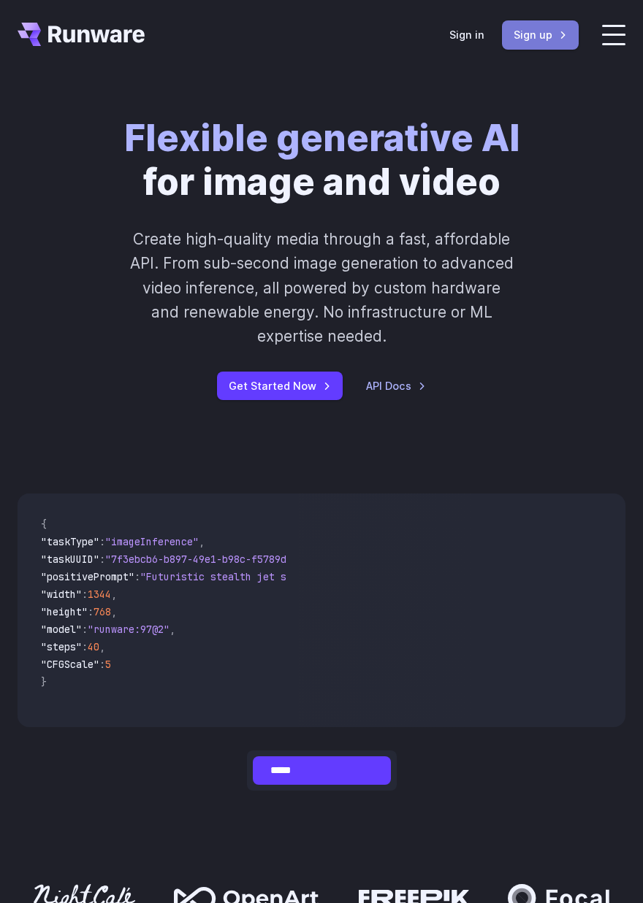
click at [534, 26] on link "Sign up" at bounding box center [540, 34] width 77 height 28
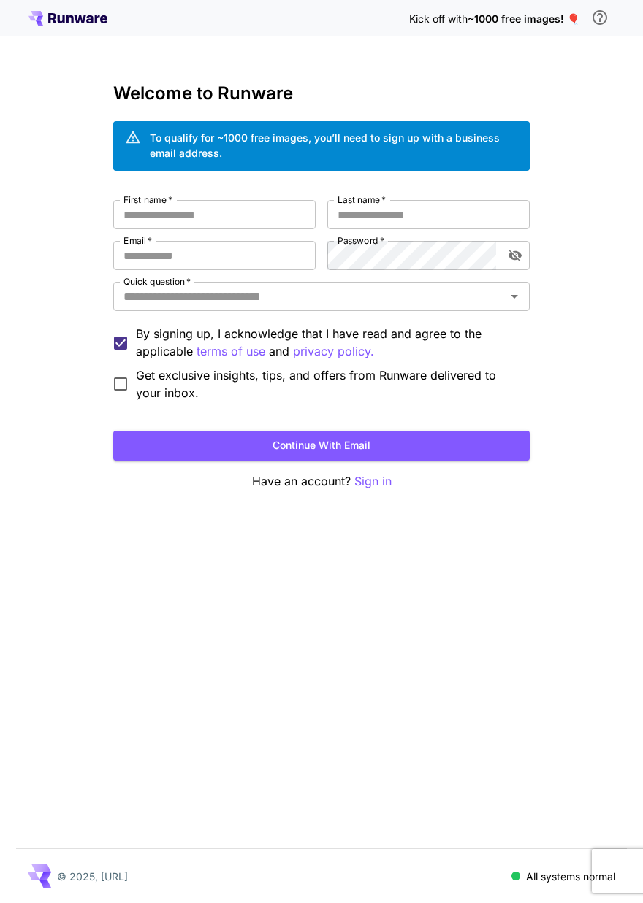
click at [245, 229] on div "First name   * First name   * Last name   * Last name   * Email   * Email   * P…" at bounding box center [321, 301] width 416 height 202
click at [242, 221] on input "First name   *" at bounding box center [214, 214] width 202 height 29
type input "**"
click at [409, 213] on input "Last name   *" at bounding box center [428, 214] width 202 height 29
type input "**"
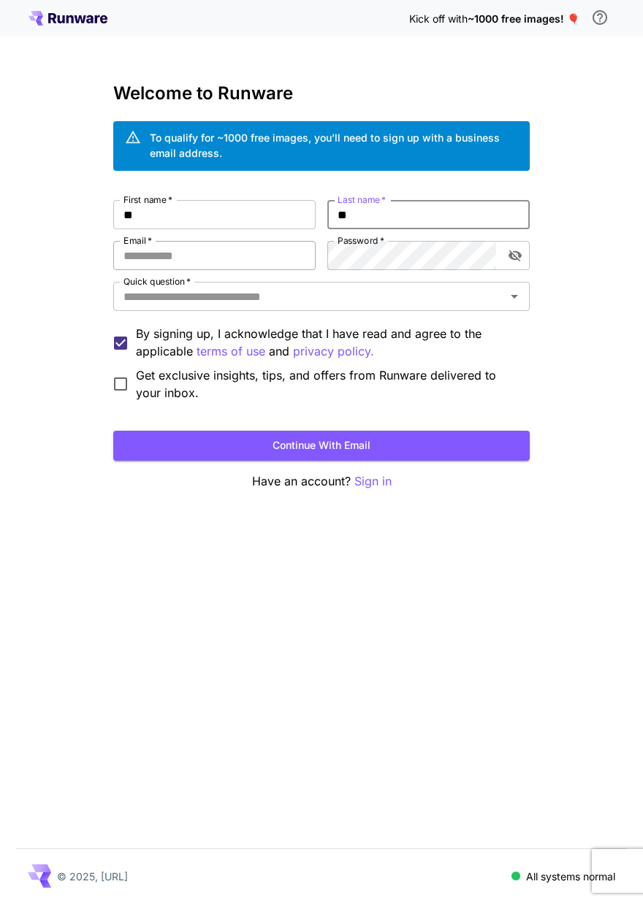
click at [237, 261] on input "Email   *" at bounding box center [214, 255] width 202 height 29
type input "**********"
click at [429, 273] on div "**********" at bounding box center [321, 301] width 416 height 202
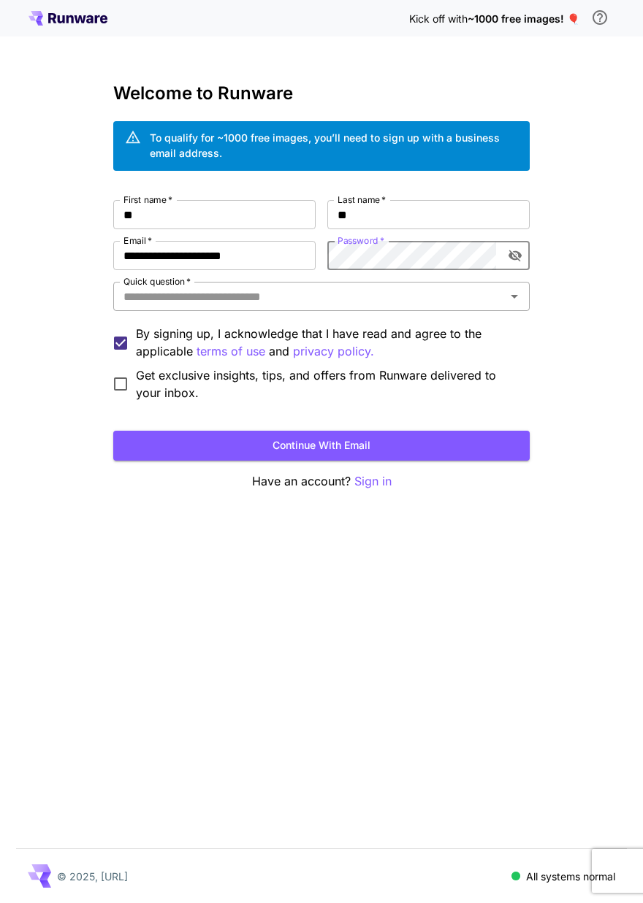
click at [244, 310] on div "Quick question   *" at bounding box center [321, 296] width 416 height 29
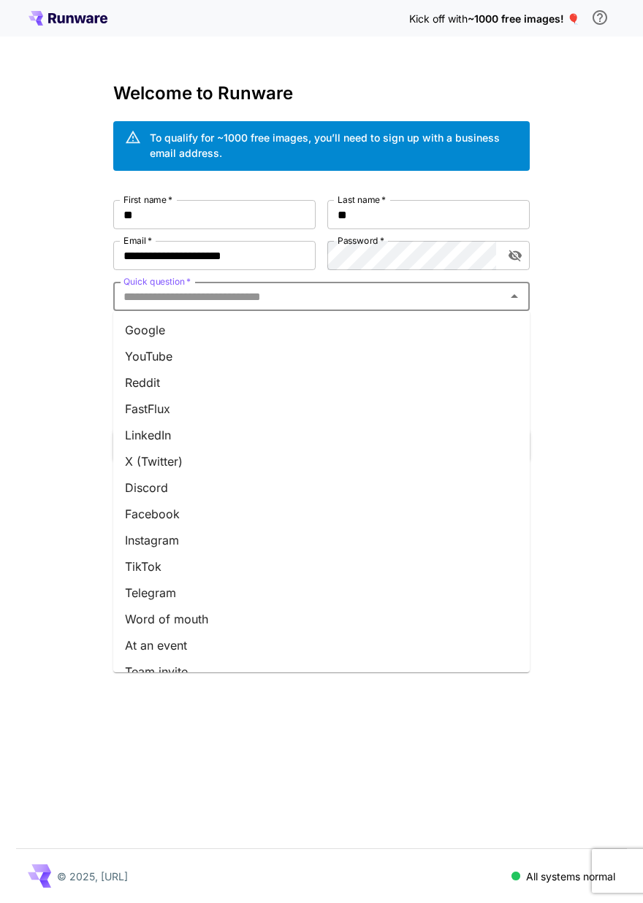
click at [235, 334] on li "Google" at bounding box center [321, 330] width 416 height 26
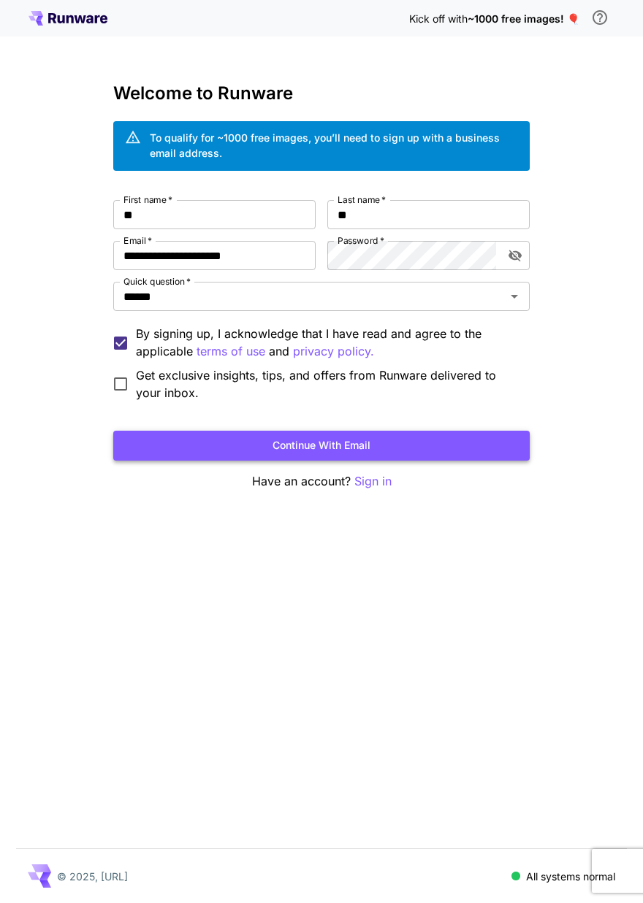
click at [244, 451] on button "Continue with email" at bounding box center [321, 446] width 416 height 30
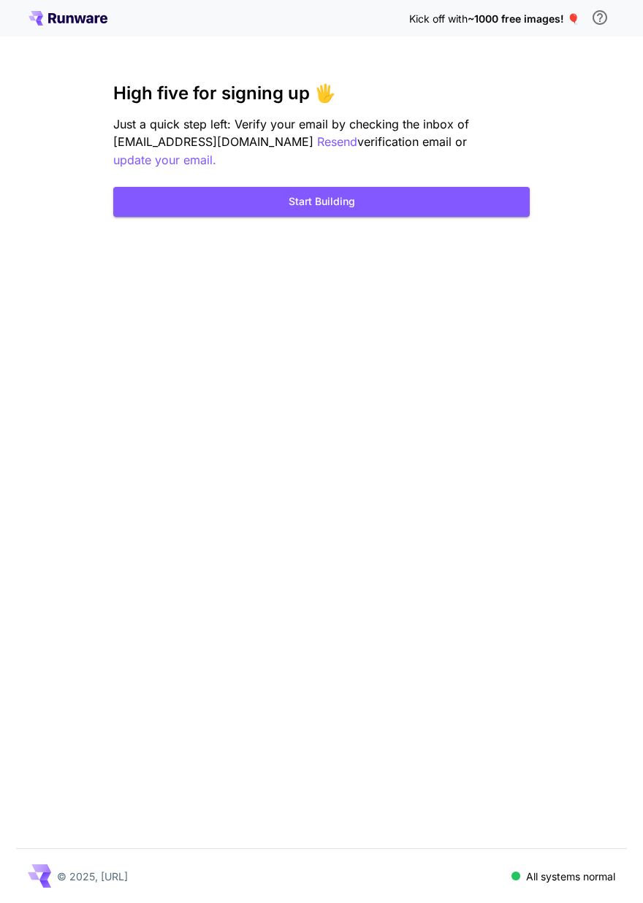
click at [244, 298] on div "Kick off with ~1000 free images! 🎈 High five for signing up 🖐️ Just a quick ste…" at bounding box center [321, 451] width 643 height 903
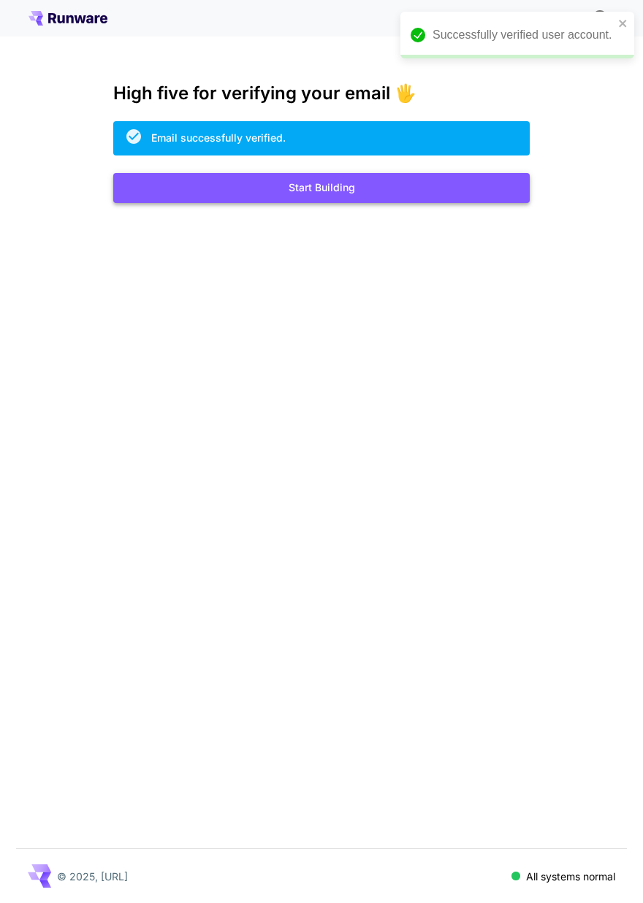
click at [295, 193] on button "Start Building" at bounding box center [321, 188] width 416 height 30
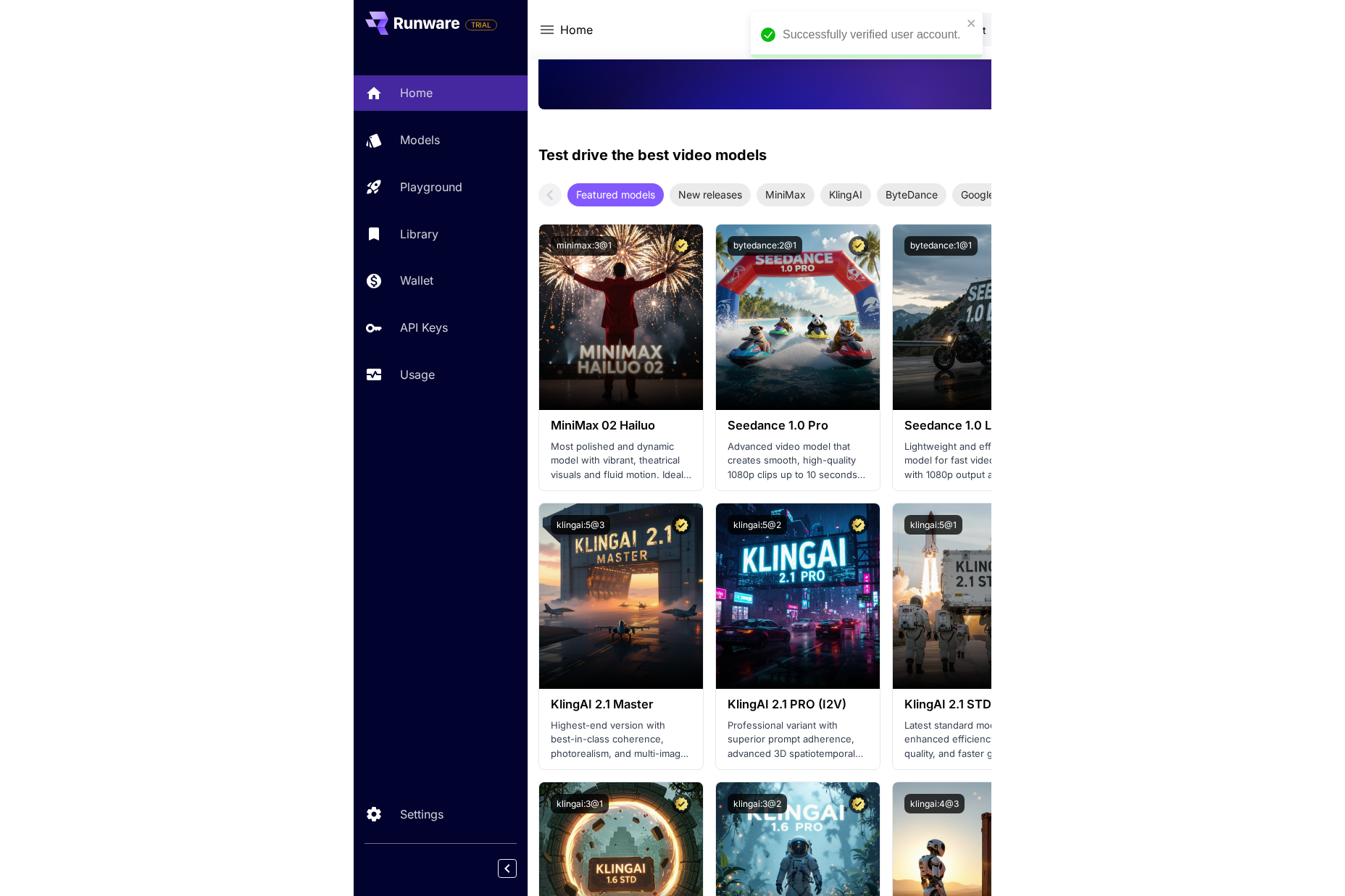
scroll to position [456, 0]
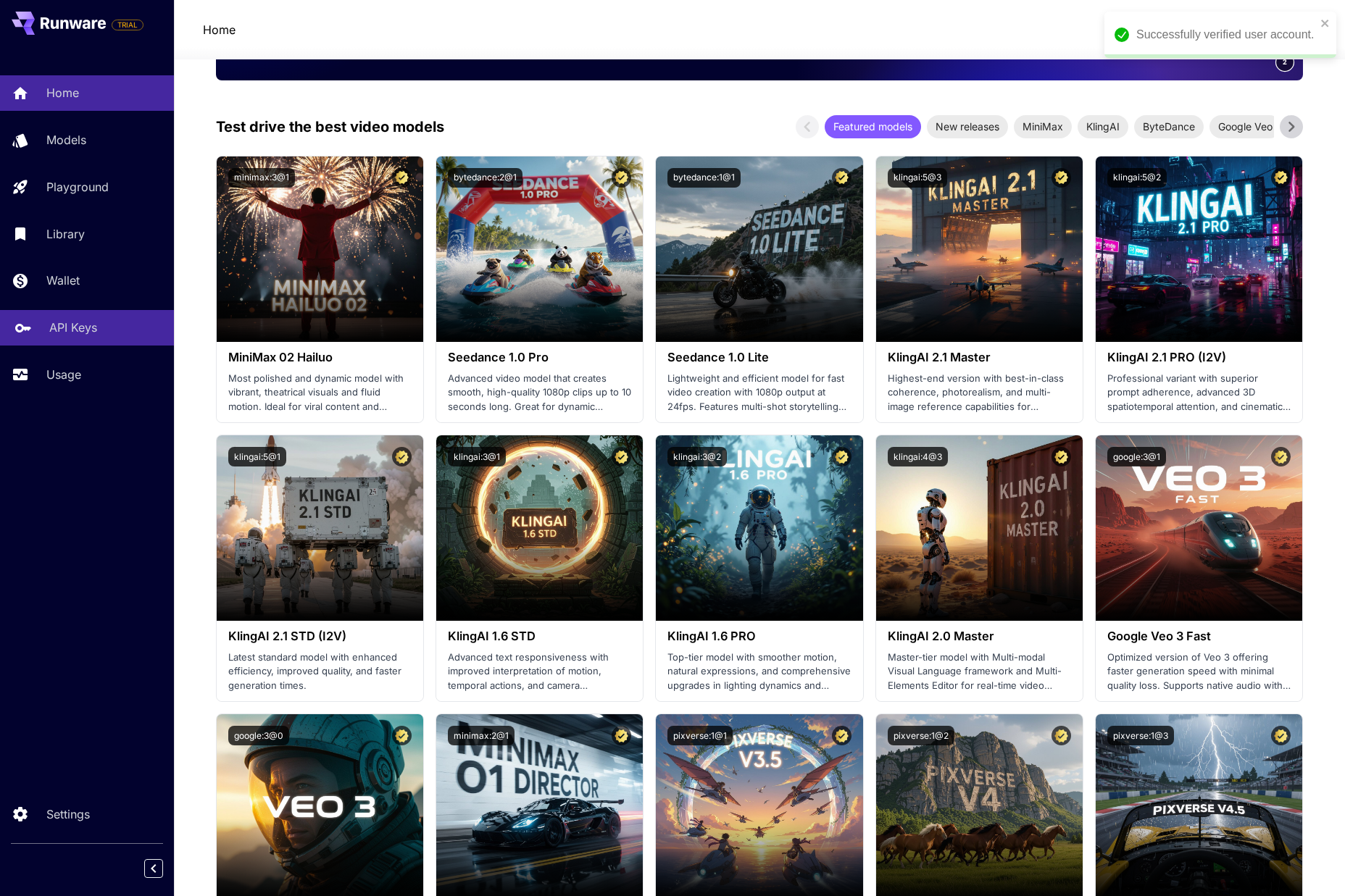
click at [59, 329] on p "API Keys" at bounding box center [73, 327] width 48 height 18
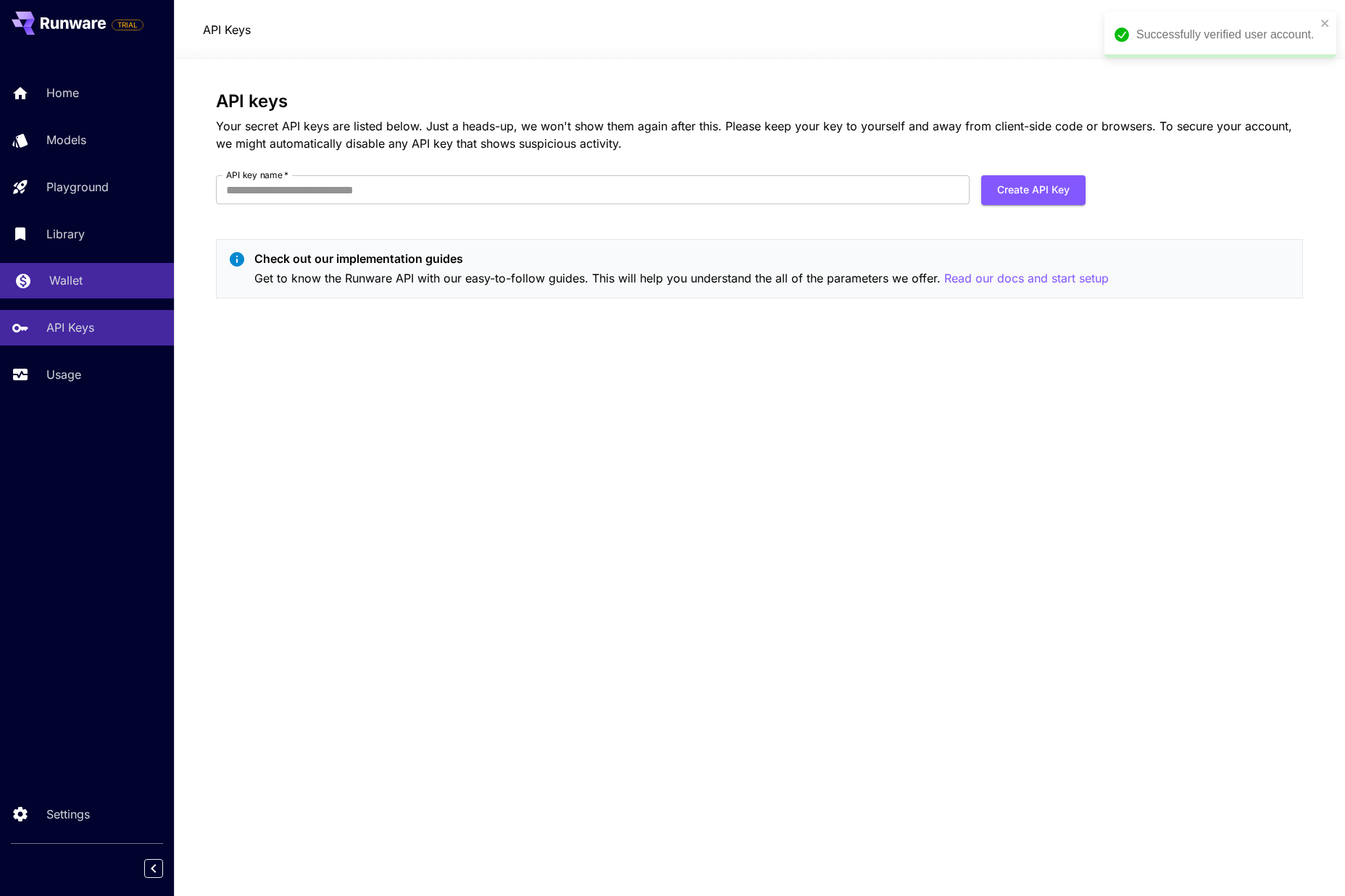
click at [71, 276] on p "Wallet" at bounding box center [67, 281] width 34 height 18
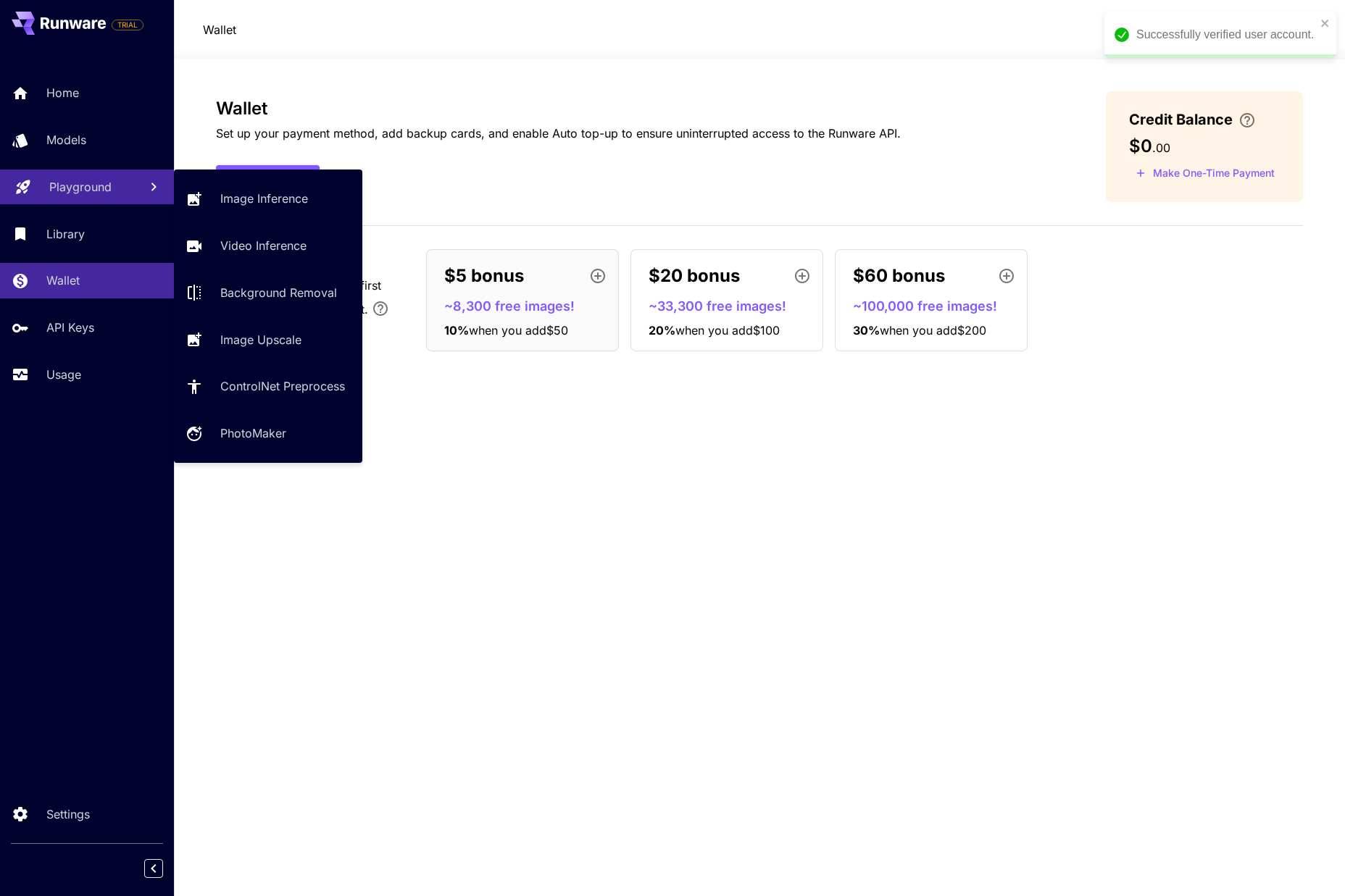
click at [76, 185] on p "Playground" at bounding box center [80, 188] width 63 height 18
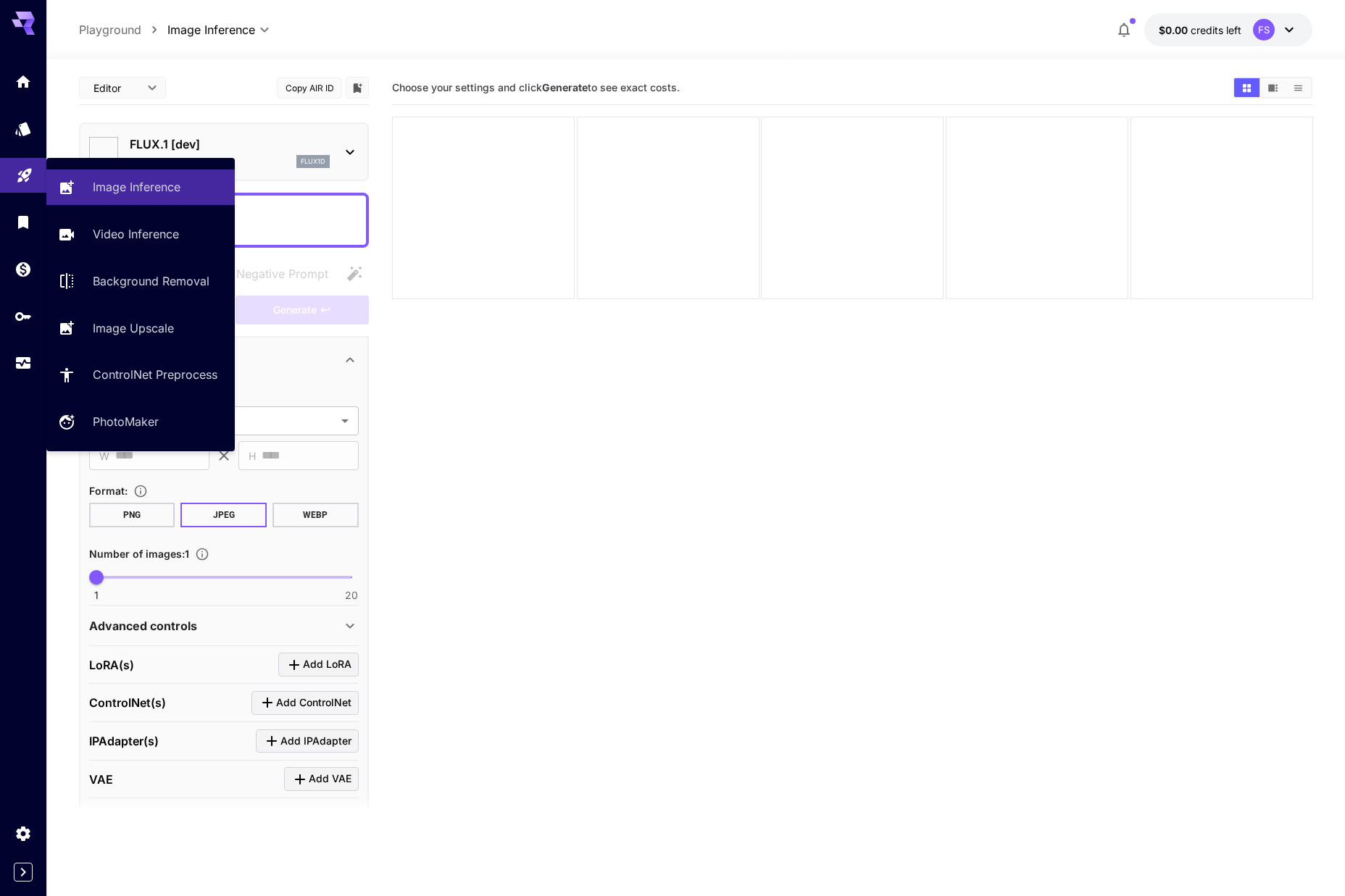
type input "**********"
click at [155, 197] on link "Image Inference" at bounding box center [141, 188] width 189 height 36
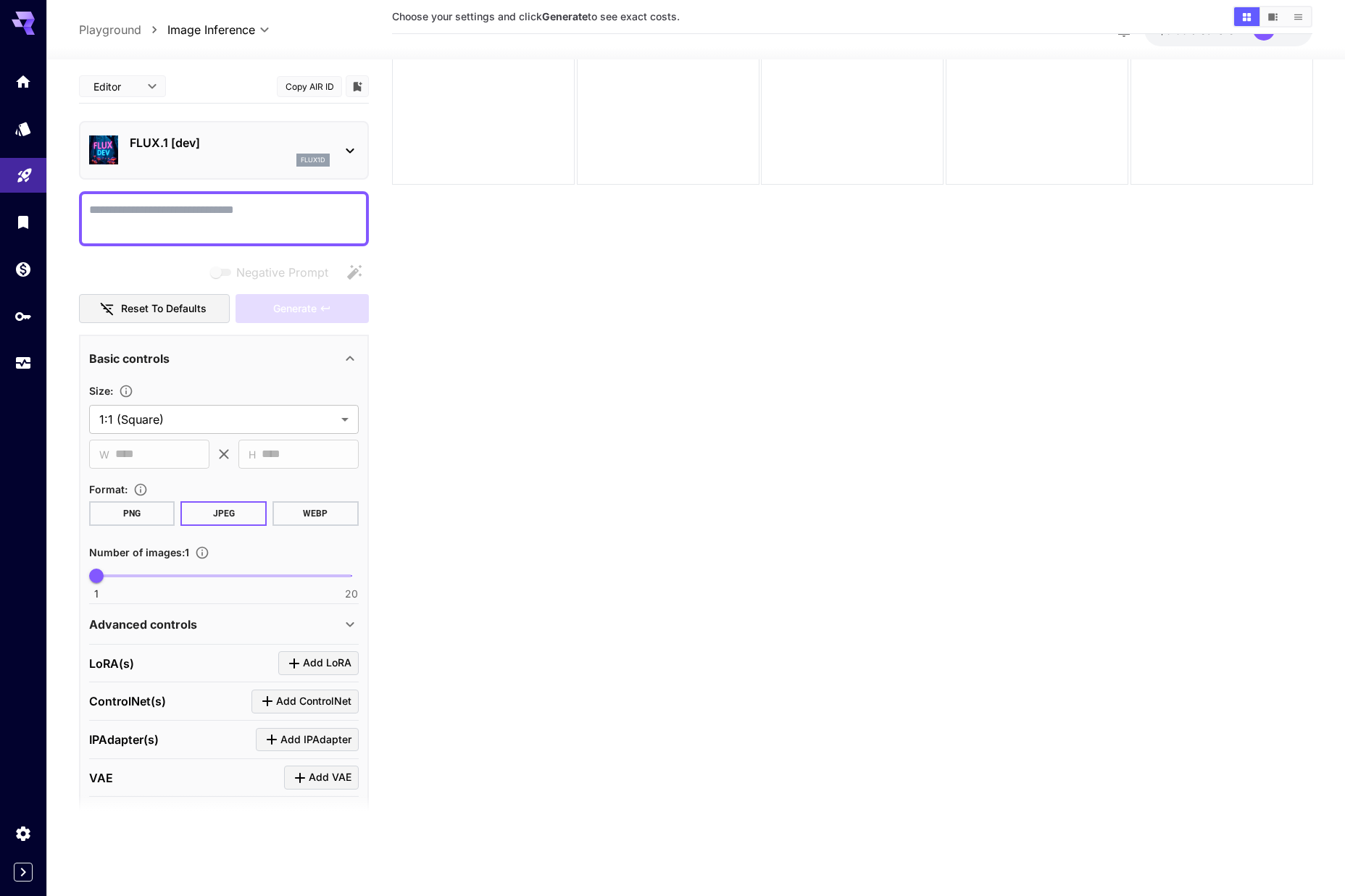
scroll to position [124, 0]
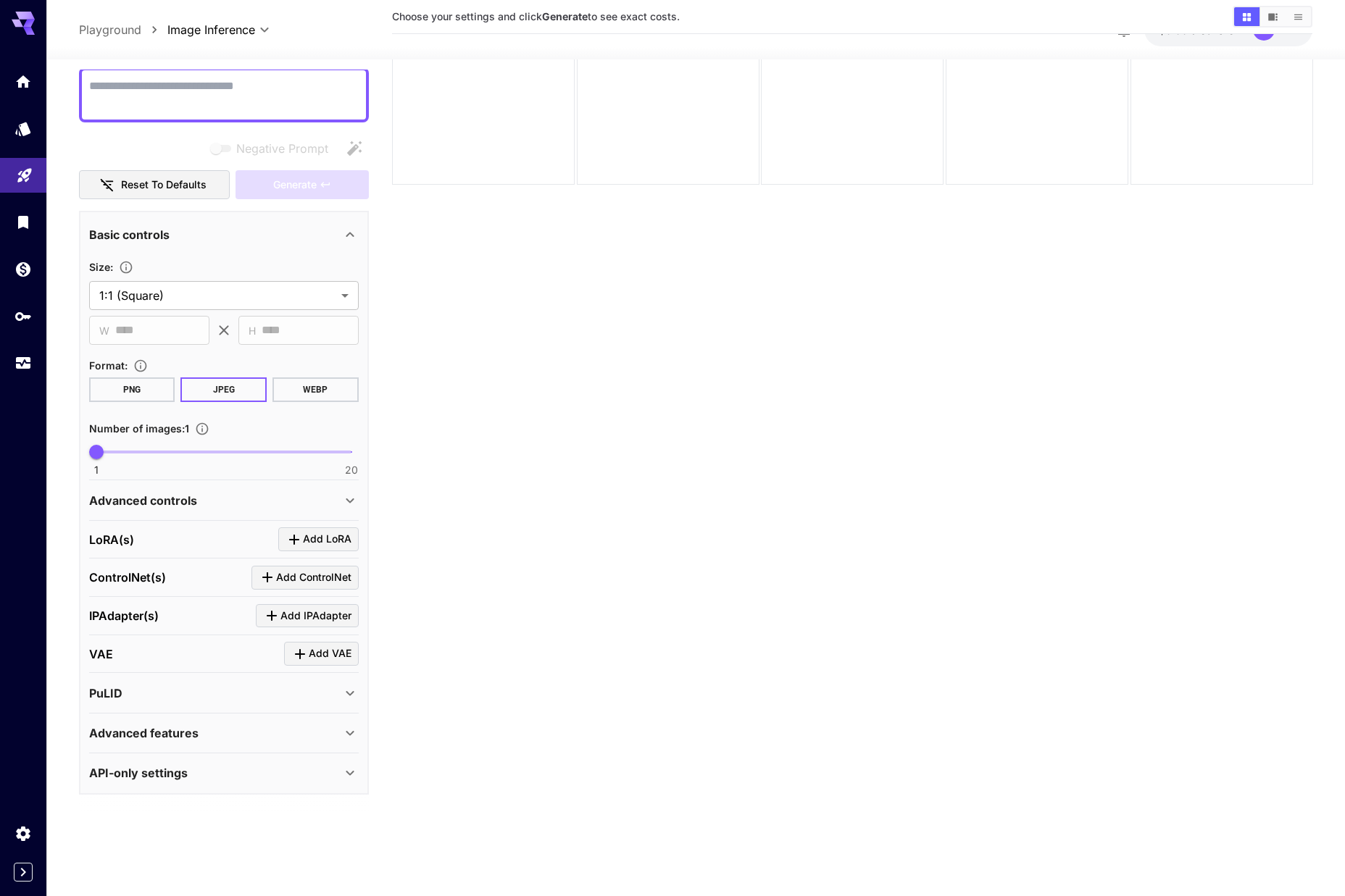
click at [217, 775] on div "API-only settings" at bounding box center [215, 773] width 252 height 18
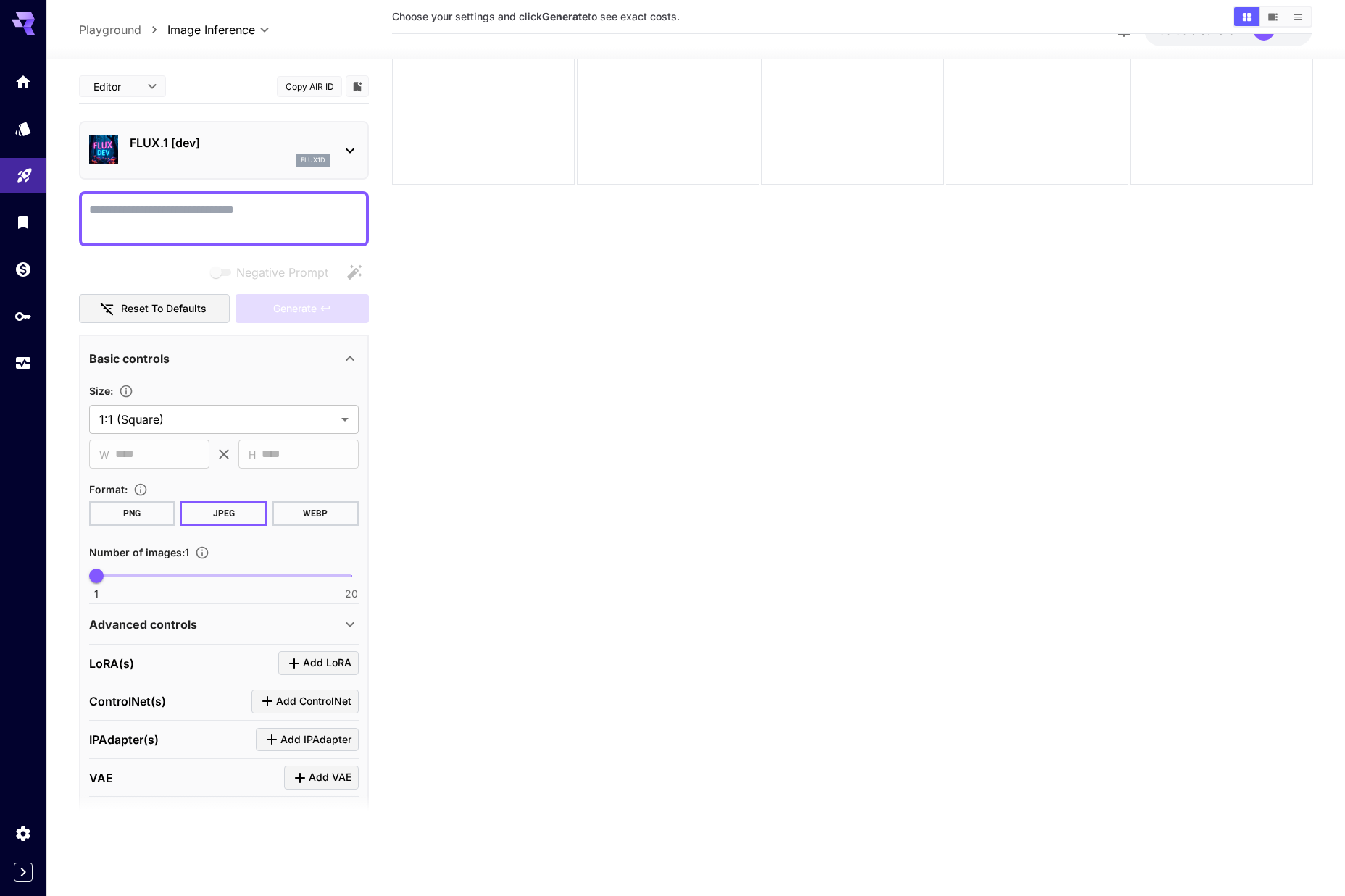
click at [164, 194] on div at bounding box center [224, 219] width 290 height 56
click at [345, 154] on icon at bounding box center [350, 151] width 18 height 18
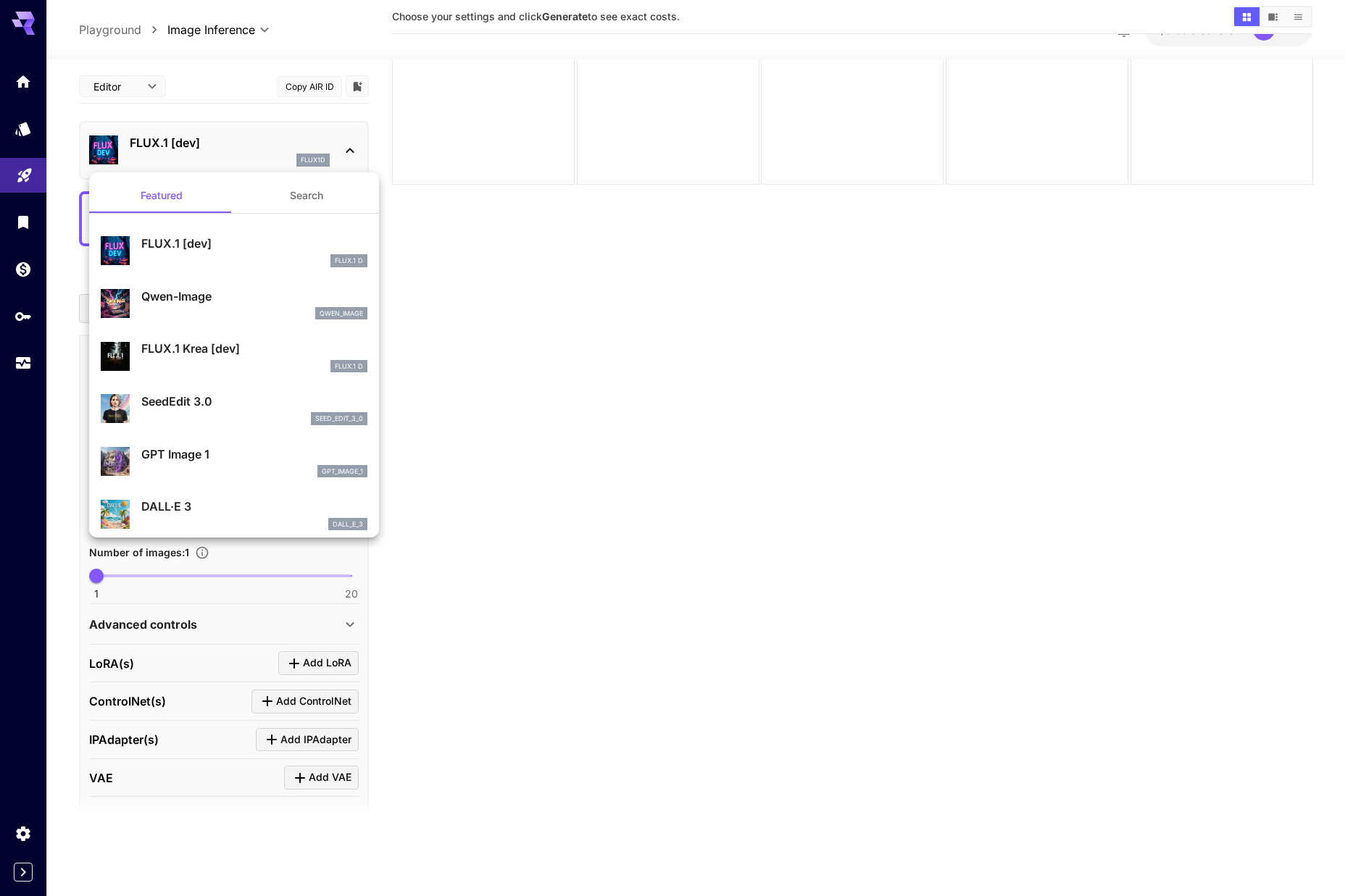
click at [307, 192] on button "Search" at bounding box center [307, 195] width 145 height 35
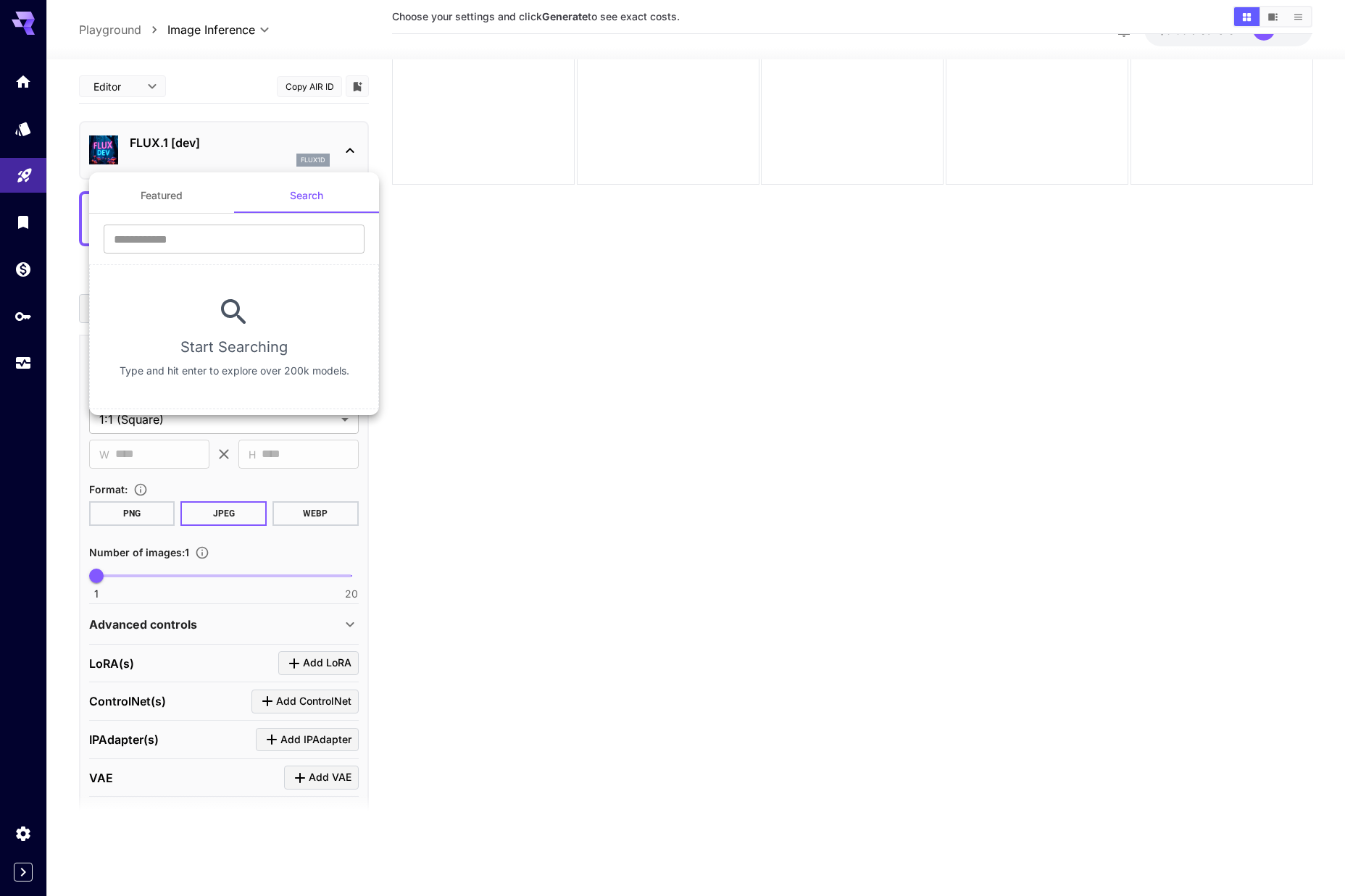
click at [182, 257] on div "​" at bounding box center [234, 244] width 290 height 40
click at [182, 239] on input "text" at bounding box center [233, 238] width 261 height 29
type input "**********"
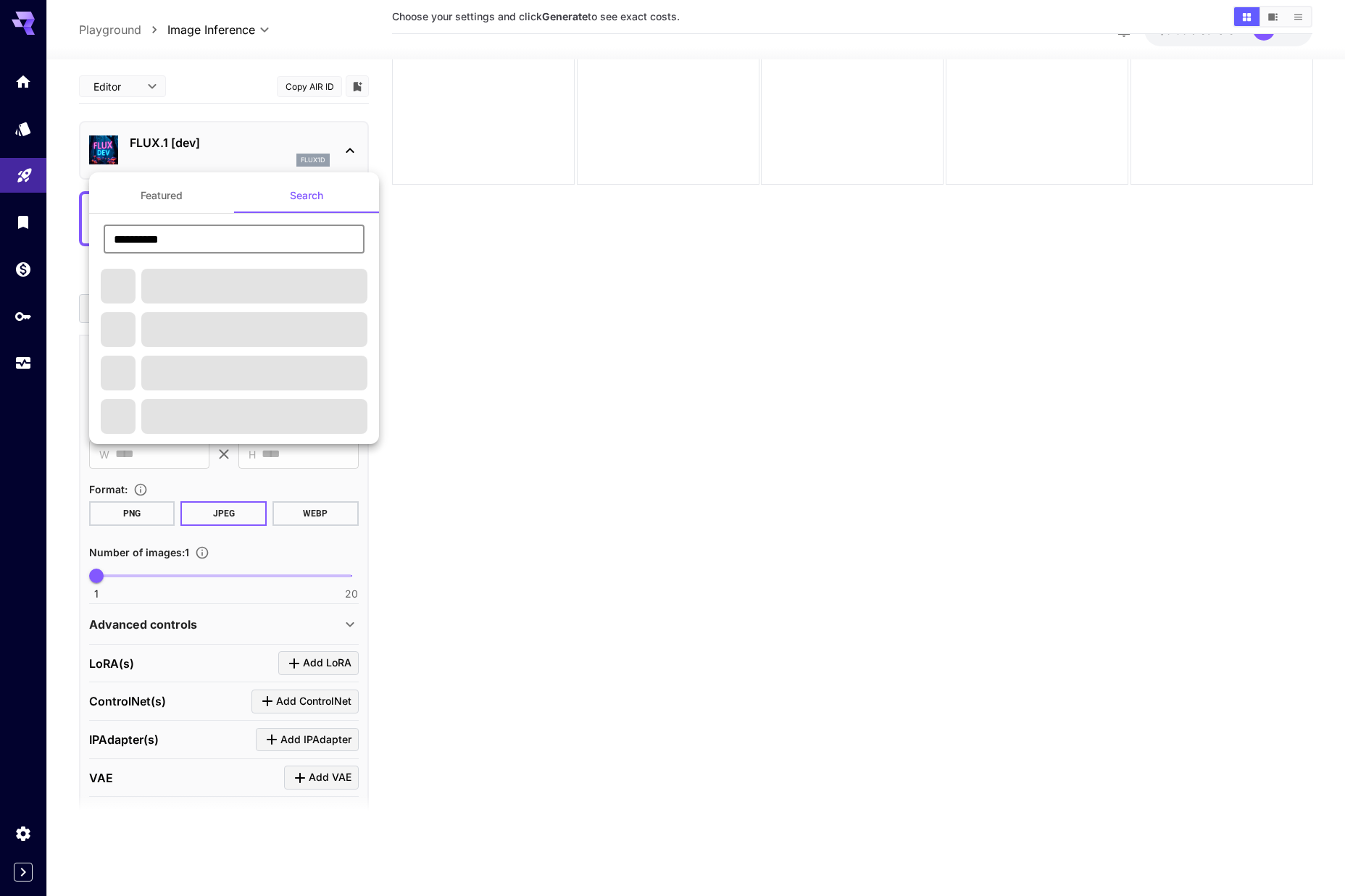
click at [175, 236] on input "**********" at bounding box center [233, 238] width 261 height 29
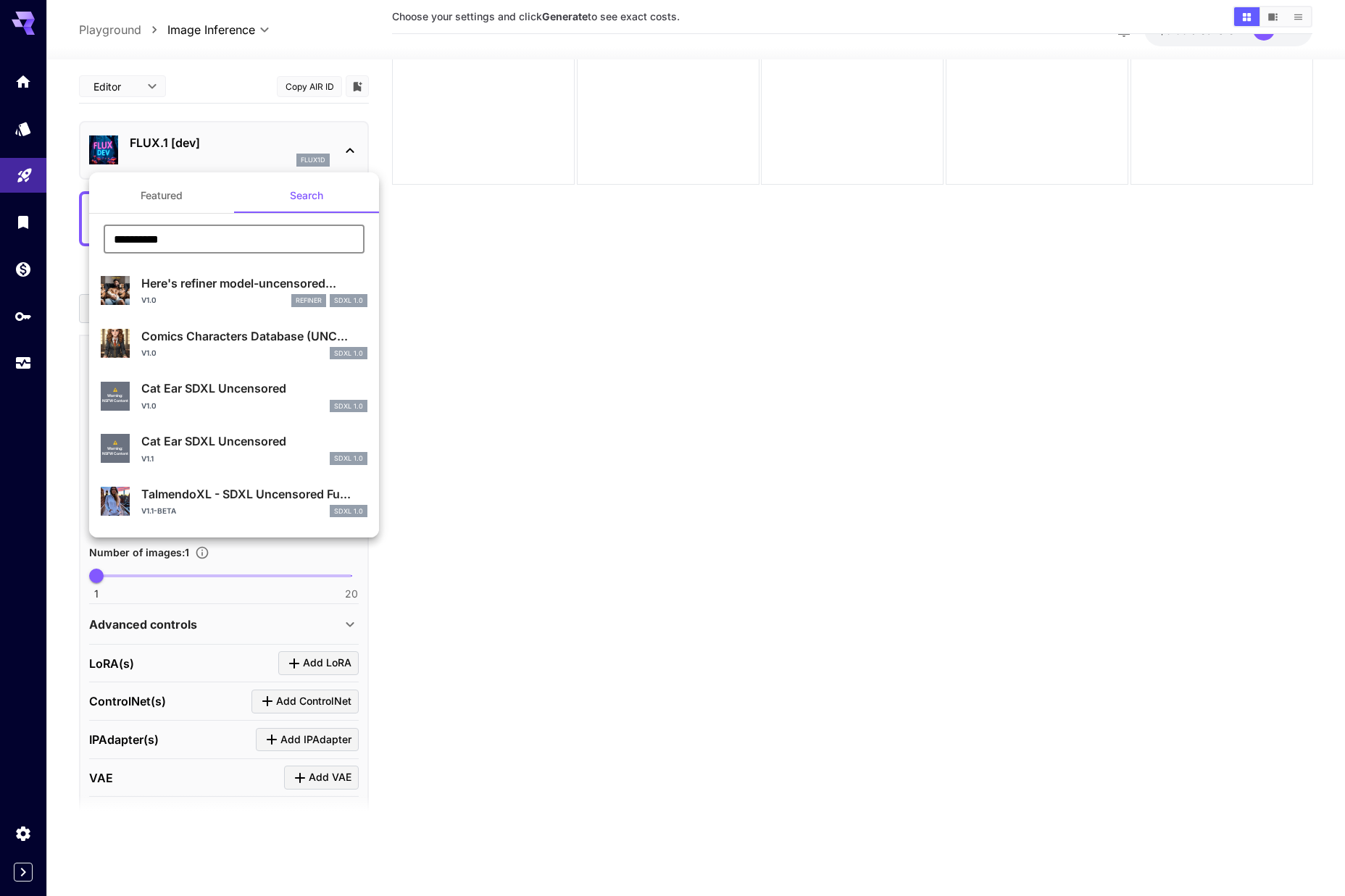
click at [20, 79] on div at bounding box center [672, 448] width 1345 height 896
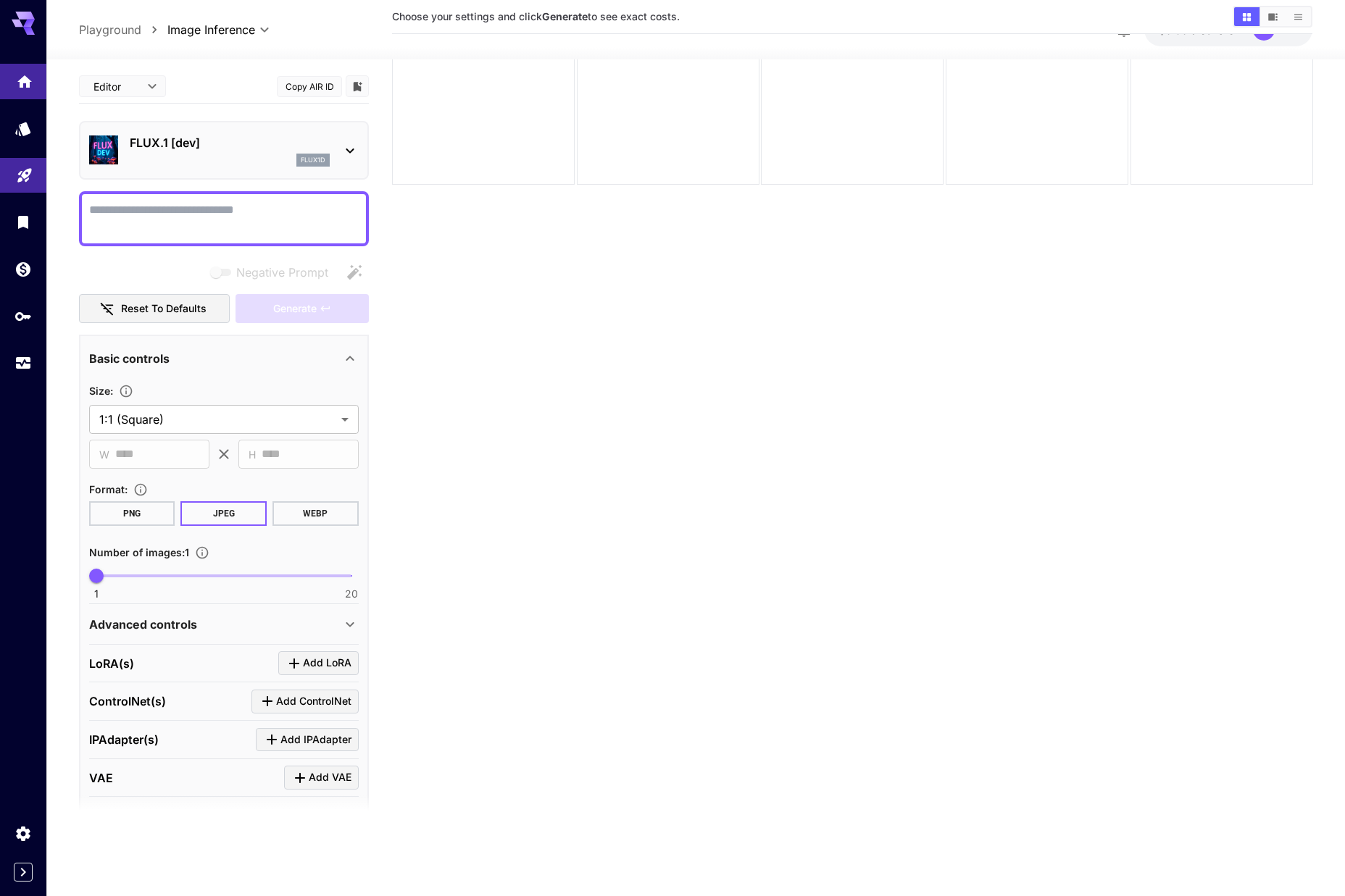
click at [25, 84] on icon "Home" at bounding box center [25, 77] width 18 height 18
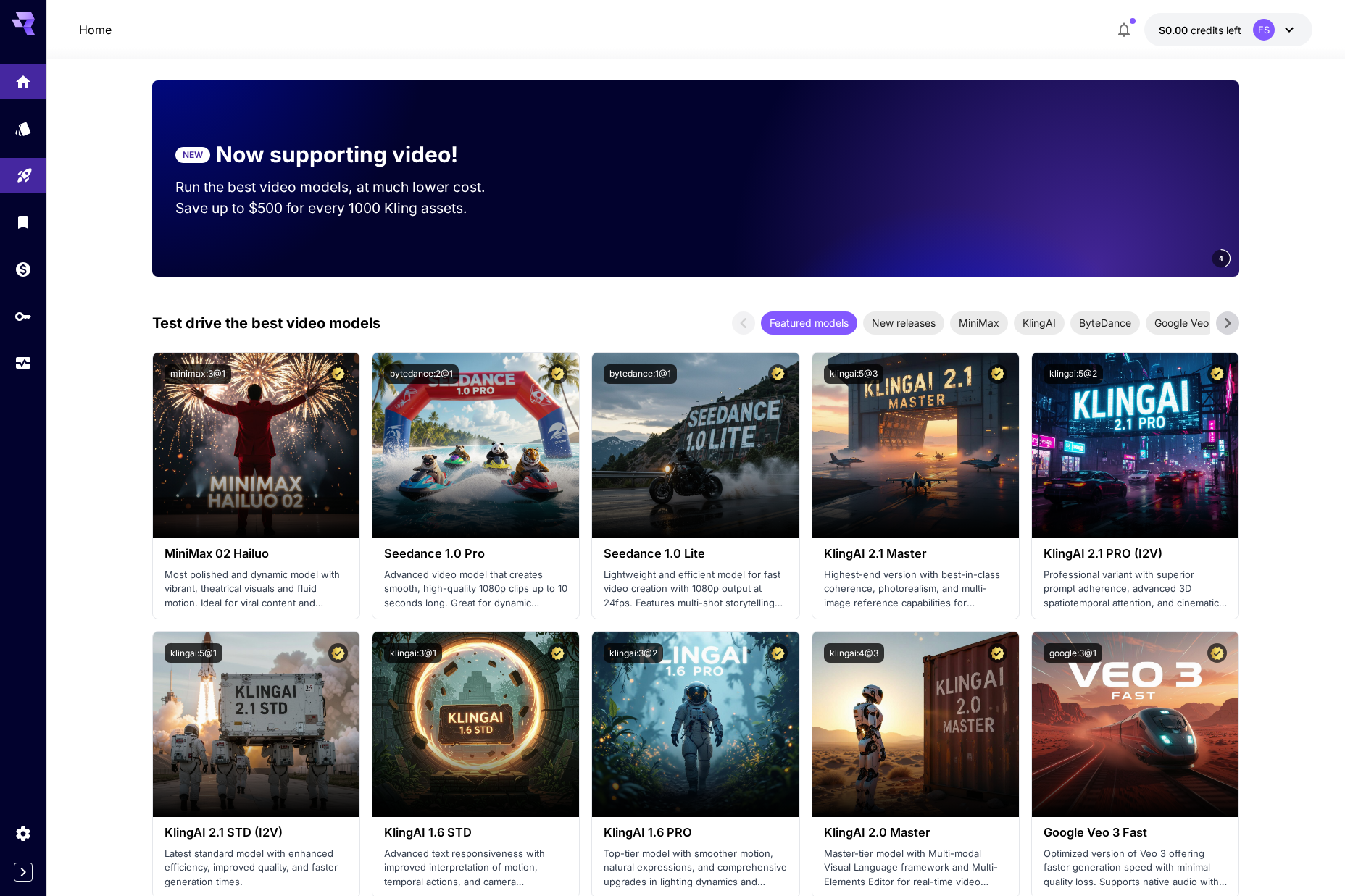
scroll to position [391, 0]
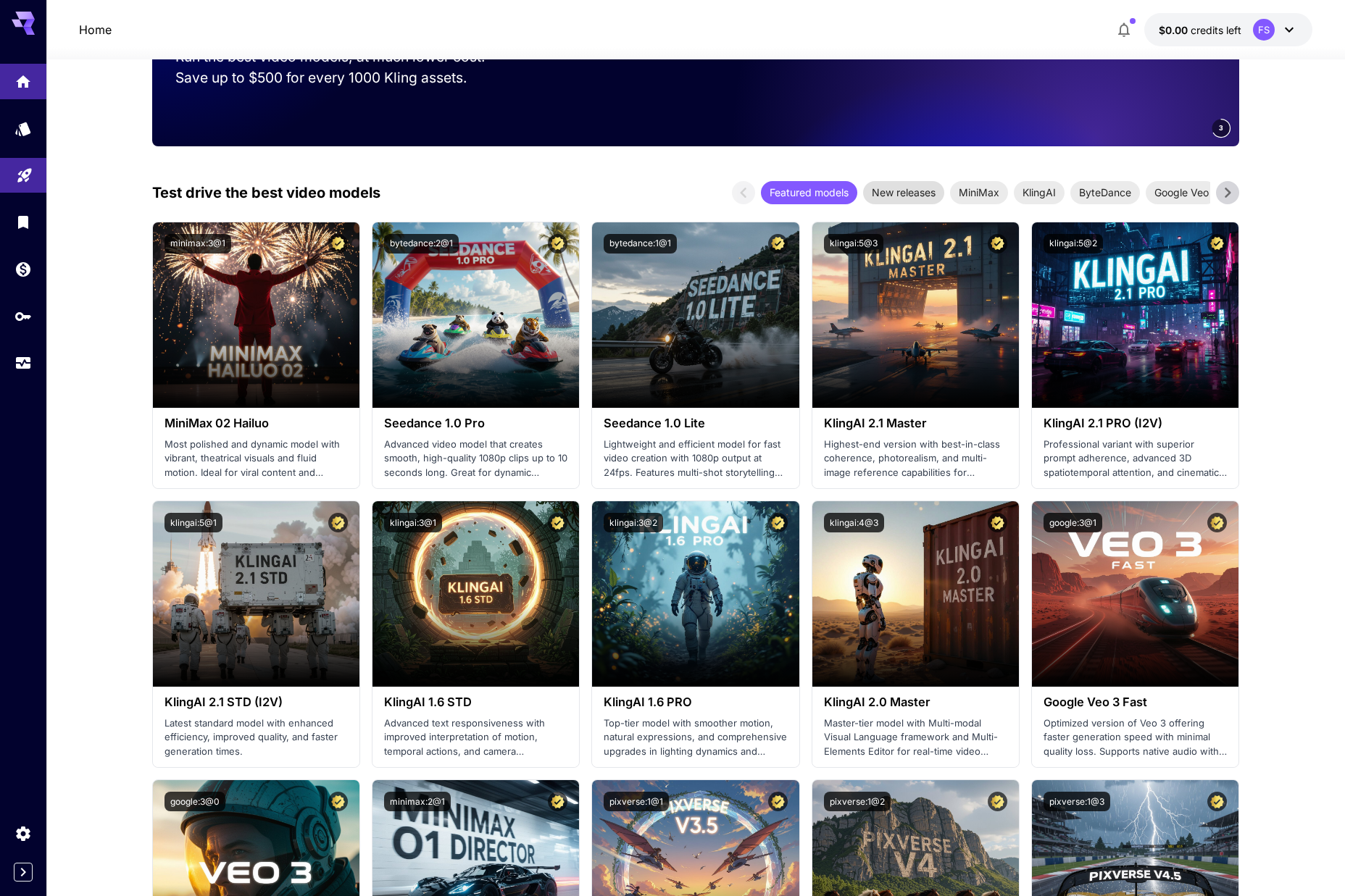
click at [637, 199] on span "New releases" at bounding box center [904, 192] width 81 height 15
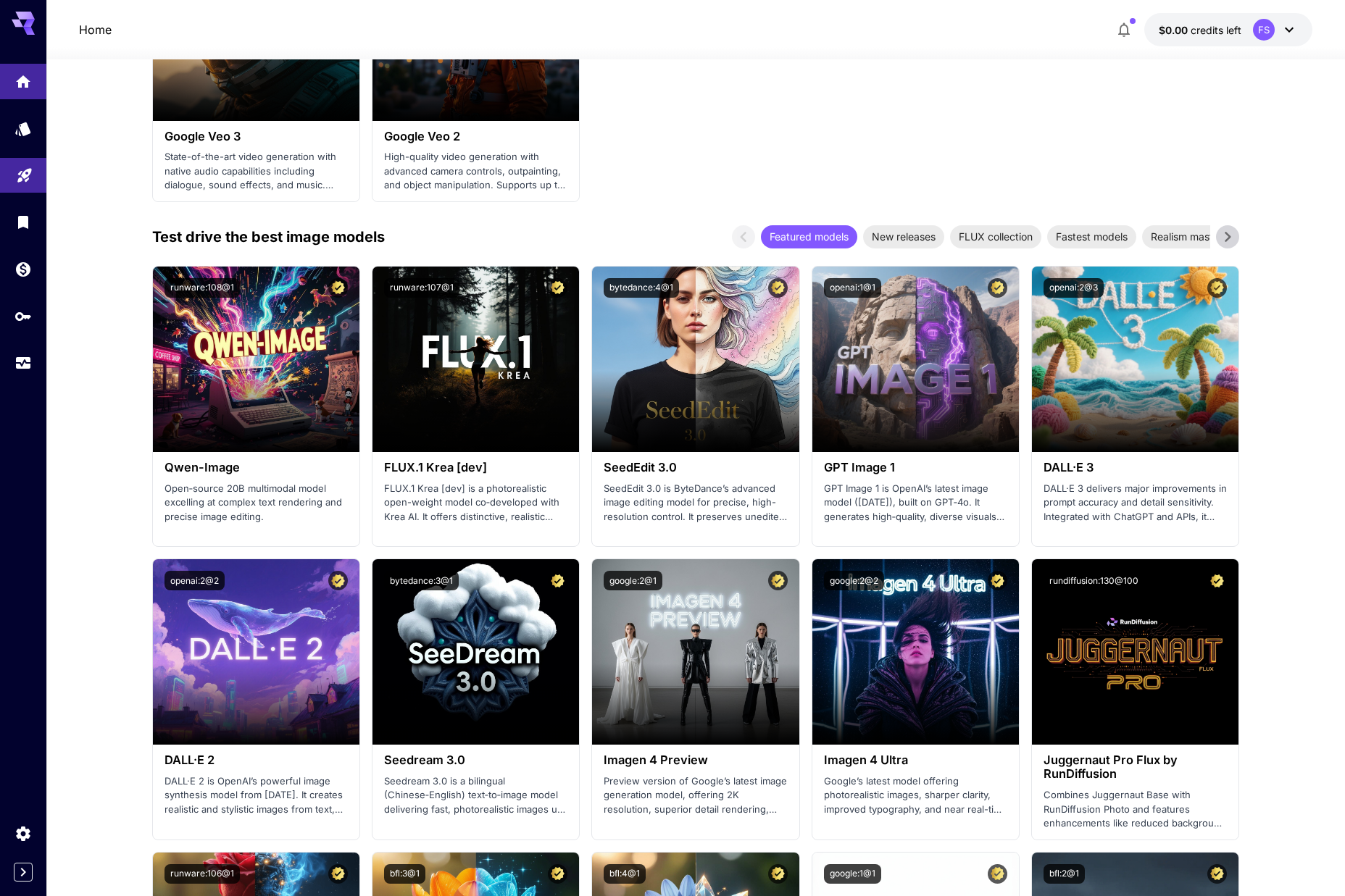
scroll to position [1590, 0]
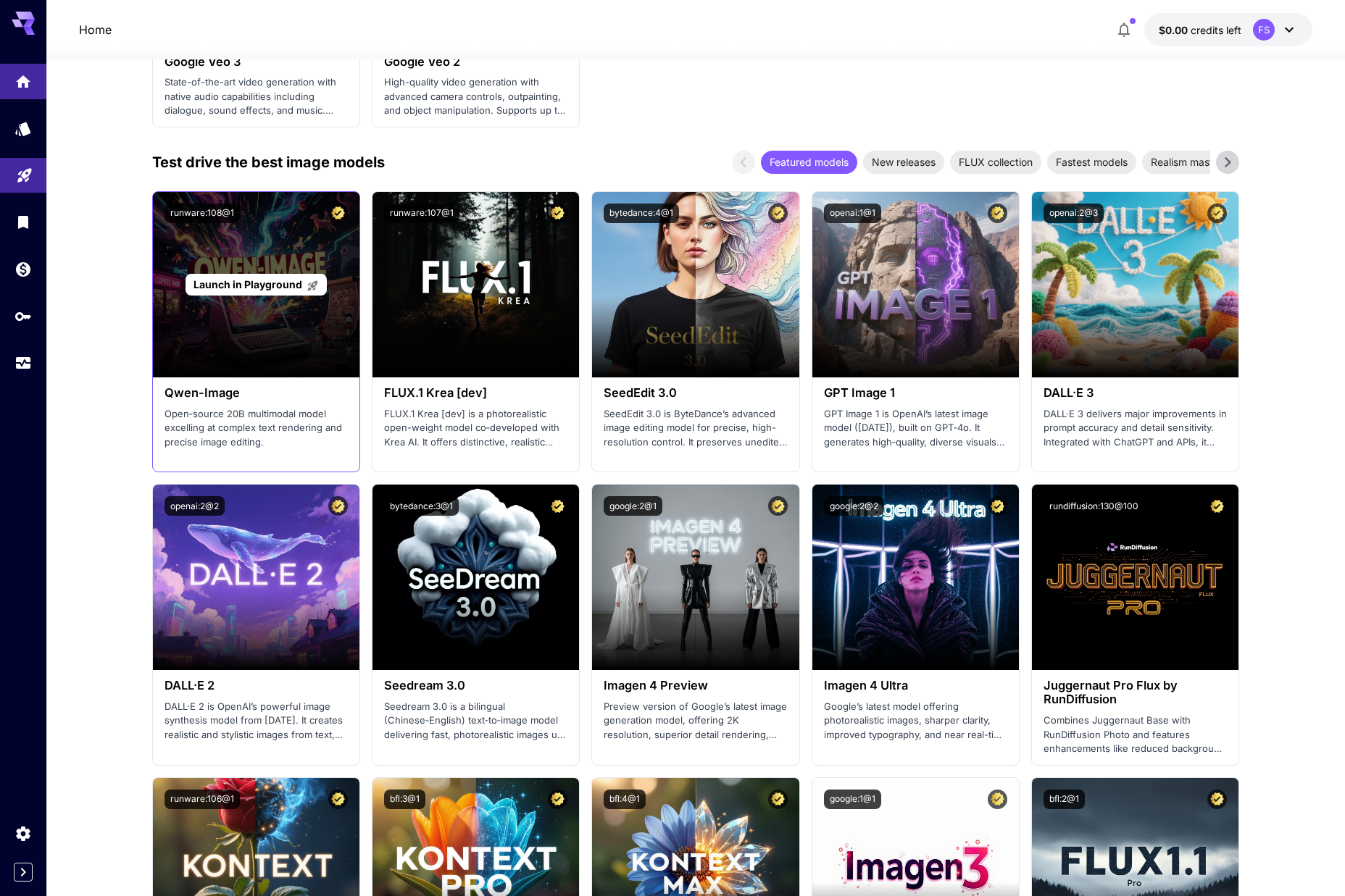
click at [270, 285] on span "Launch in Playground" at bounding box center [248, 284] width 109 height 12
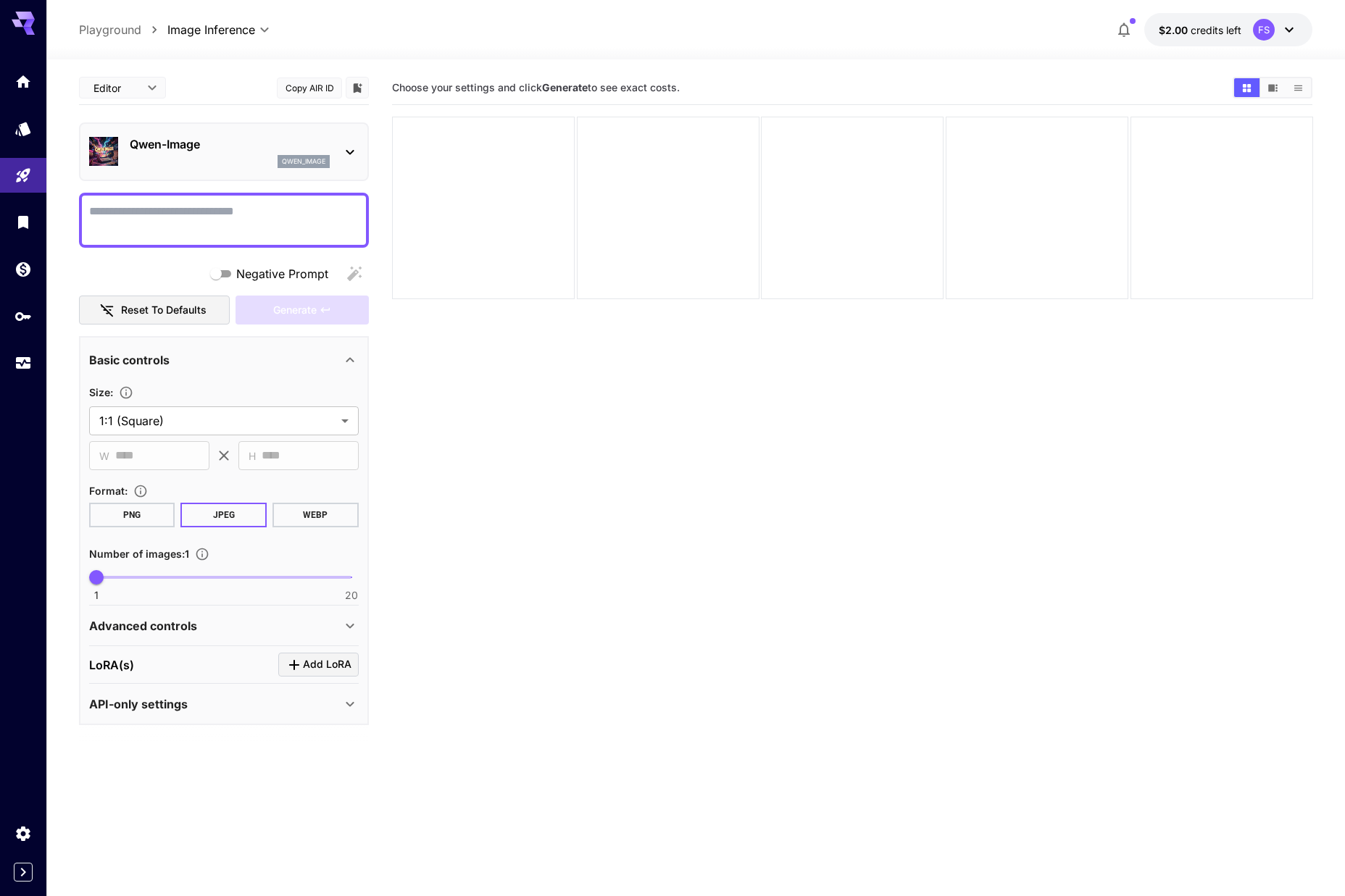
click at [345, 148] on icon at bounding box center [350, 153] width 18 height 18
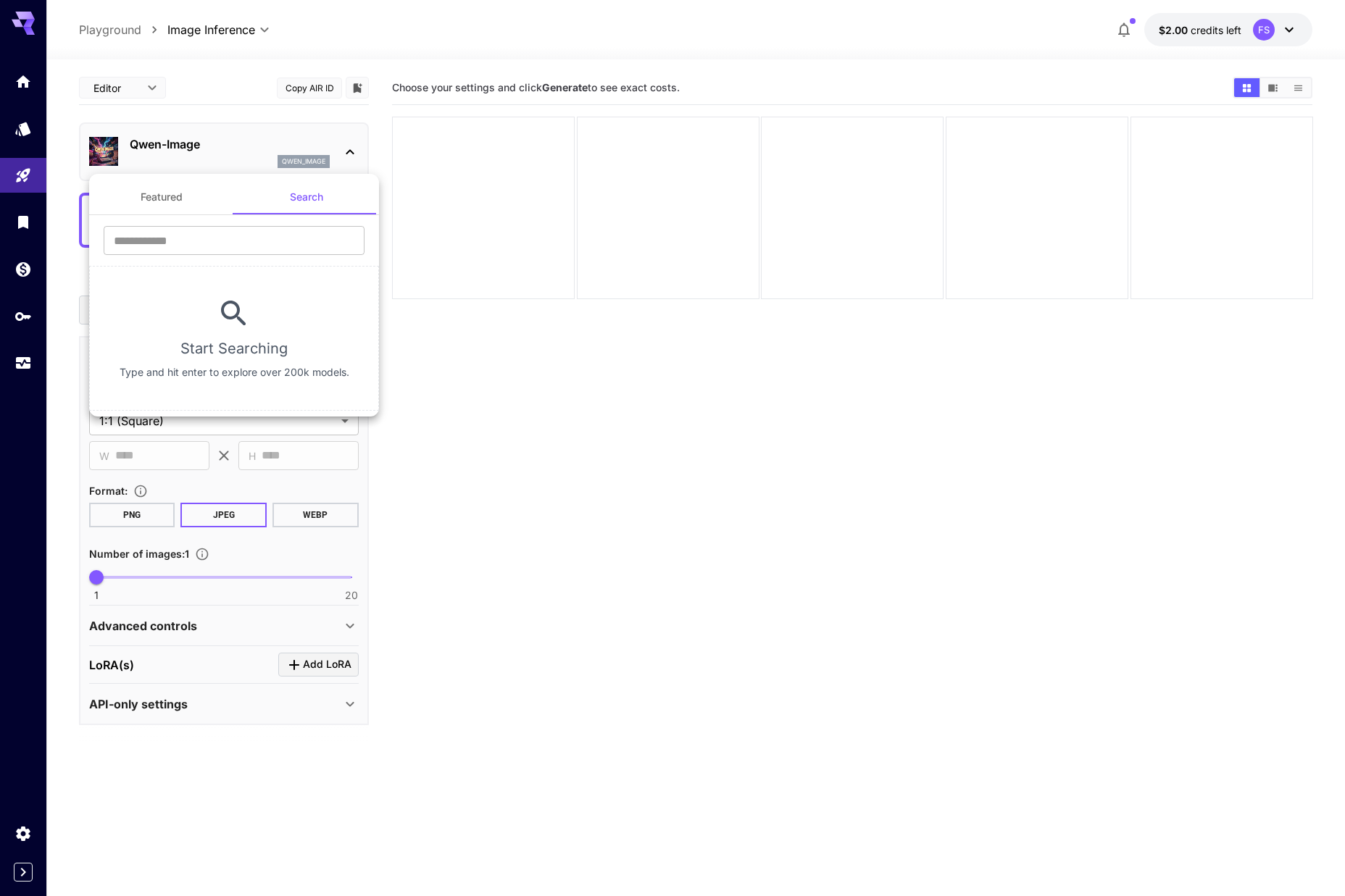
click at [568, 180] on div at bounding box center [672, 448] width 1345 height 896
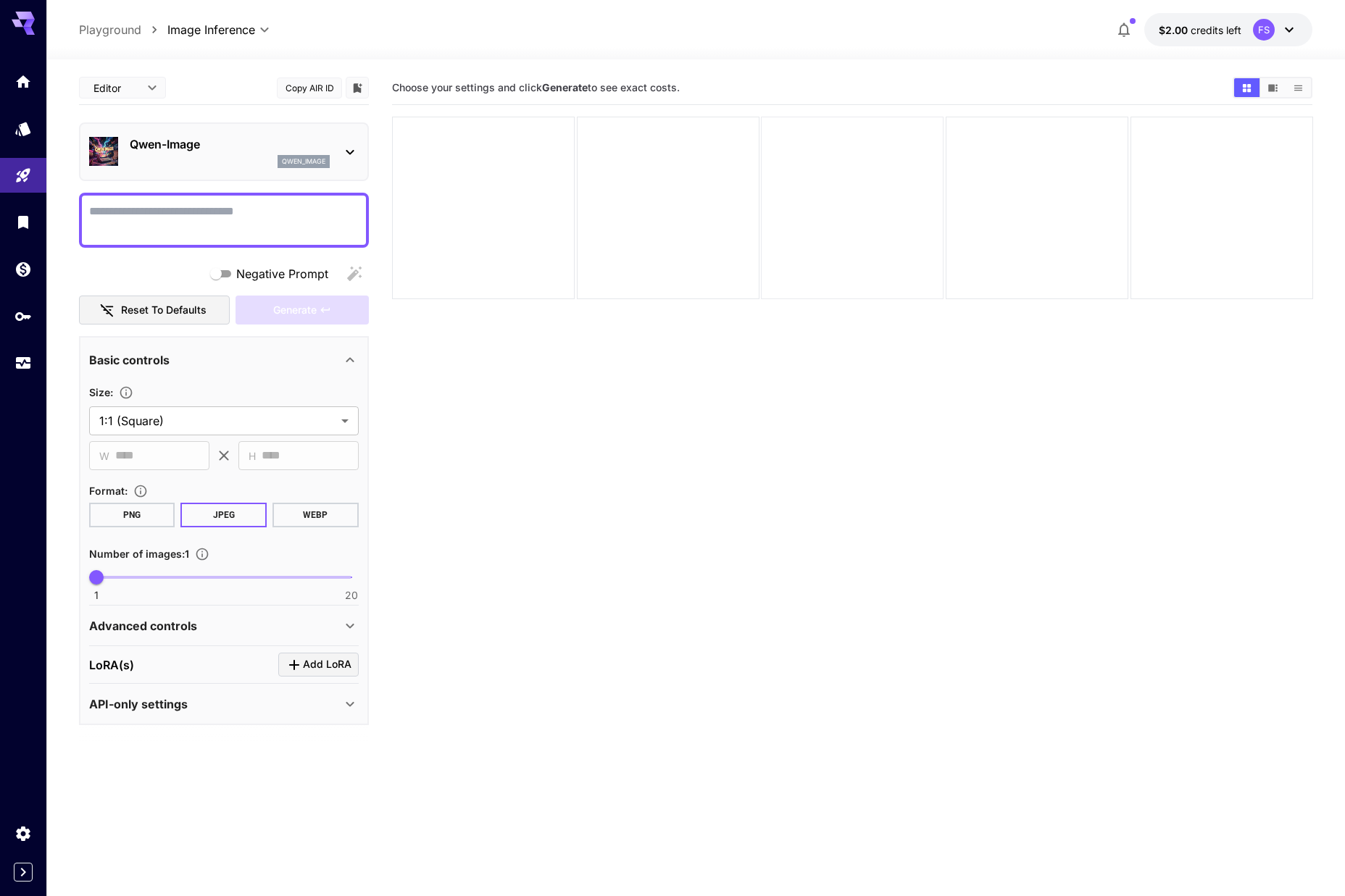
click at [827, 230] on div at bounding box center [853, 208] width 183 height 183
click at [174, 360] on div "Basic controls" at bounding box center [215, 360] width 252 height 18
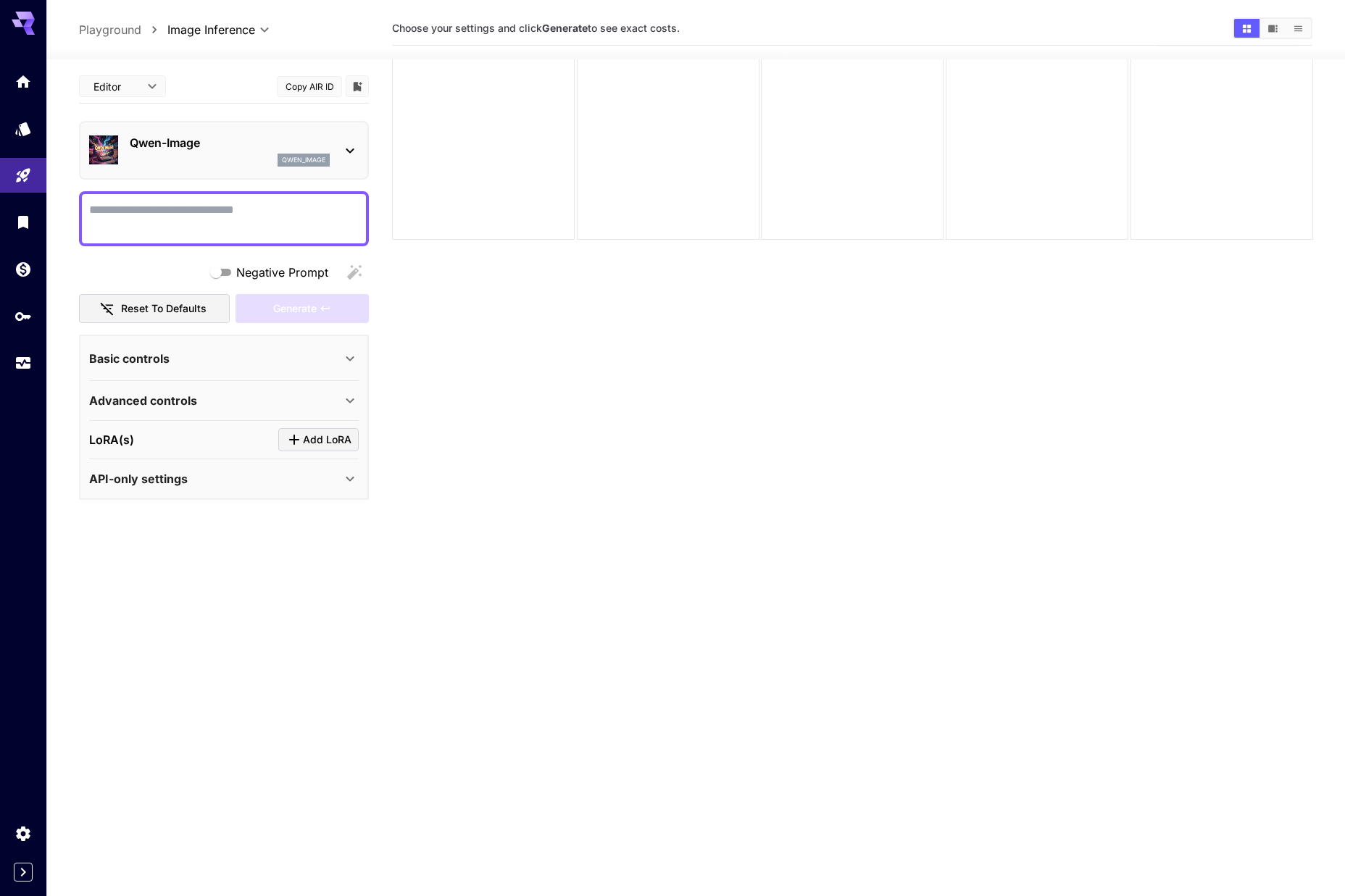
scroll to position [64, 0]
click at [194, 405] on p "Advanced controls" at bounding box center [143, 401] width 108 height 18
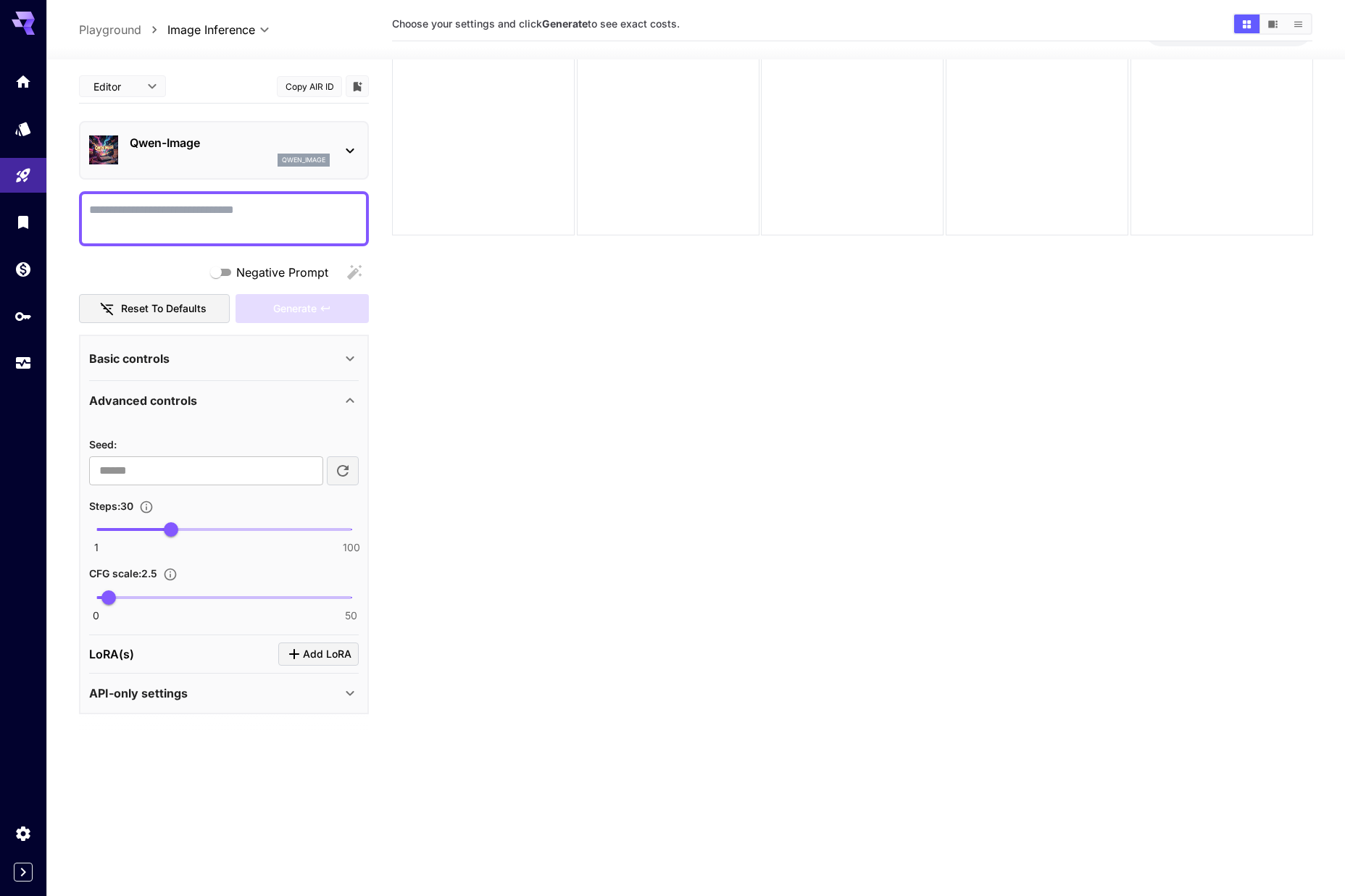
click at [194, 405] on p "Advanced controls" at bounding box center [143, 401] width 108 height 18
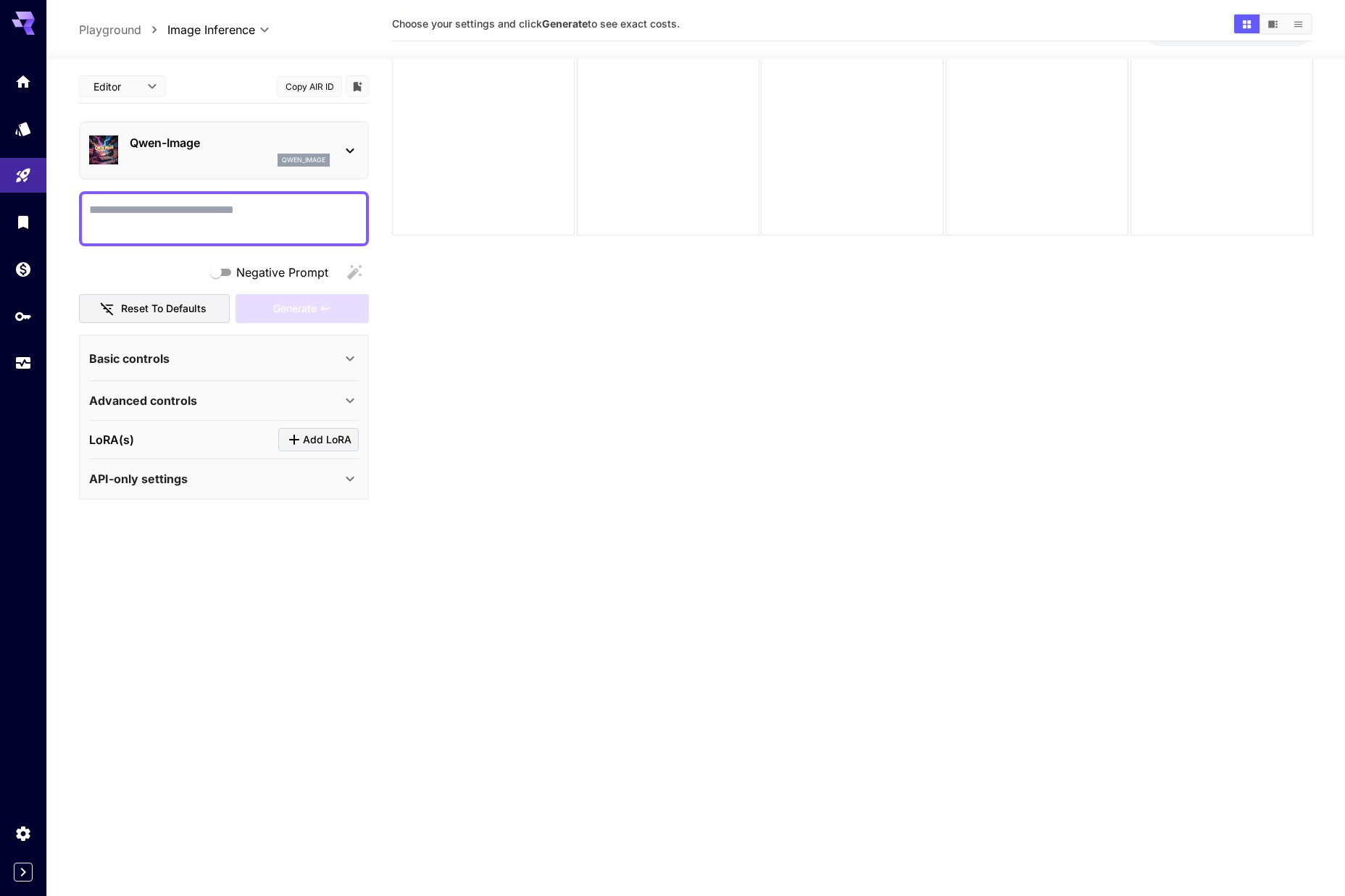
click at [503, 145] on div at bounding box center [483, 144] width 183 height 183
click at [254, 218] on textarea "Negative Prompt" at bounding box center [224, 218] width 270 height 35
type textarea "*"
click at [271, 353] on div "Basic controls" at bounding box center [215, 359] width 252 height 18
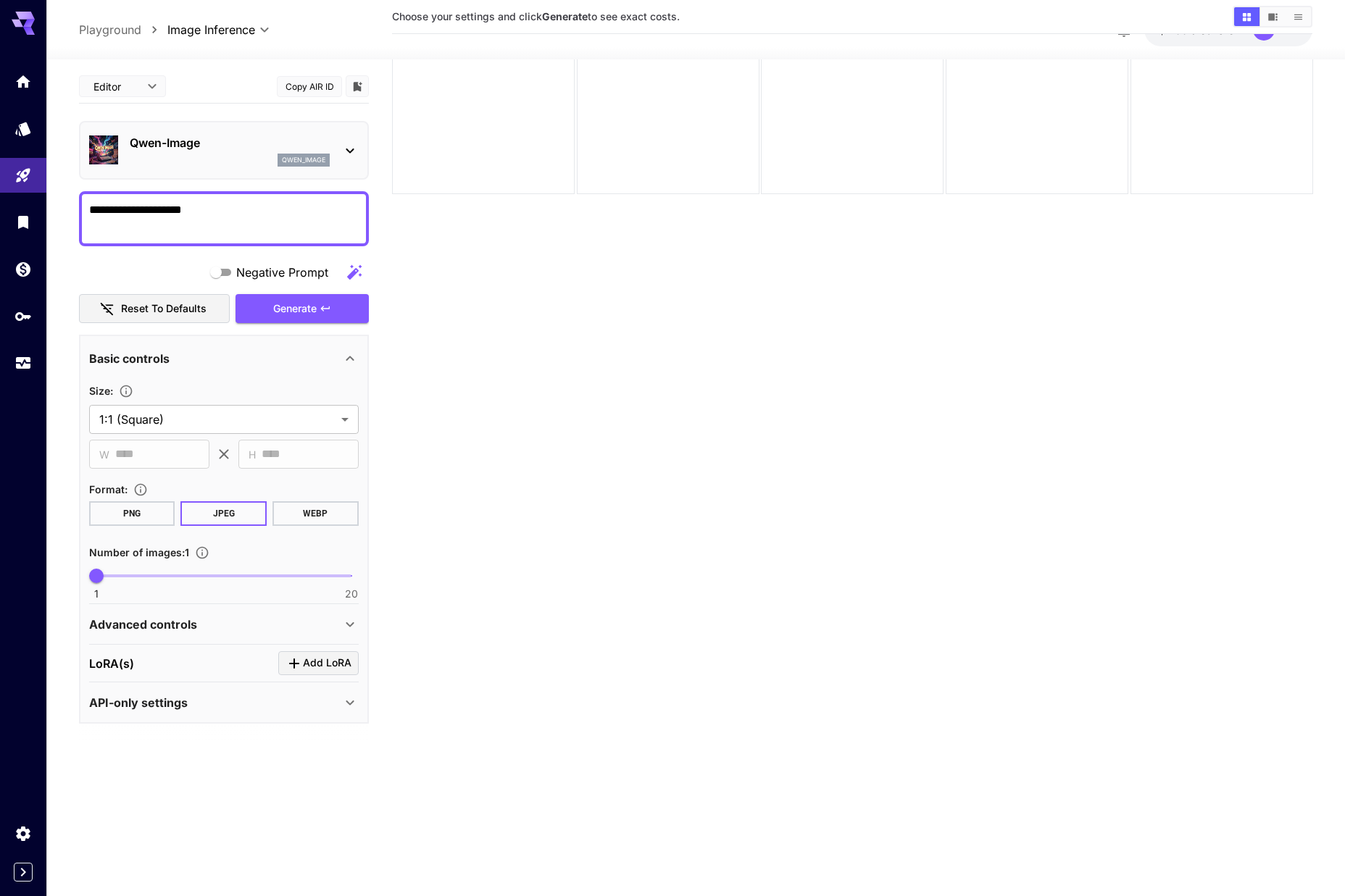
scroll to position [114, 0]
click at [201, 631] on div "Advanced controls" at bounding box center [215, 625] width 252 height 18
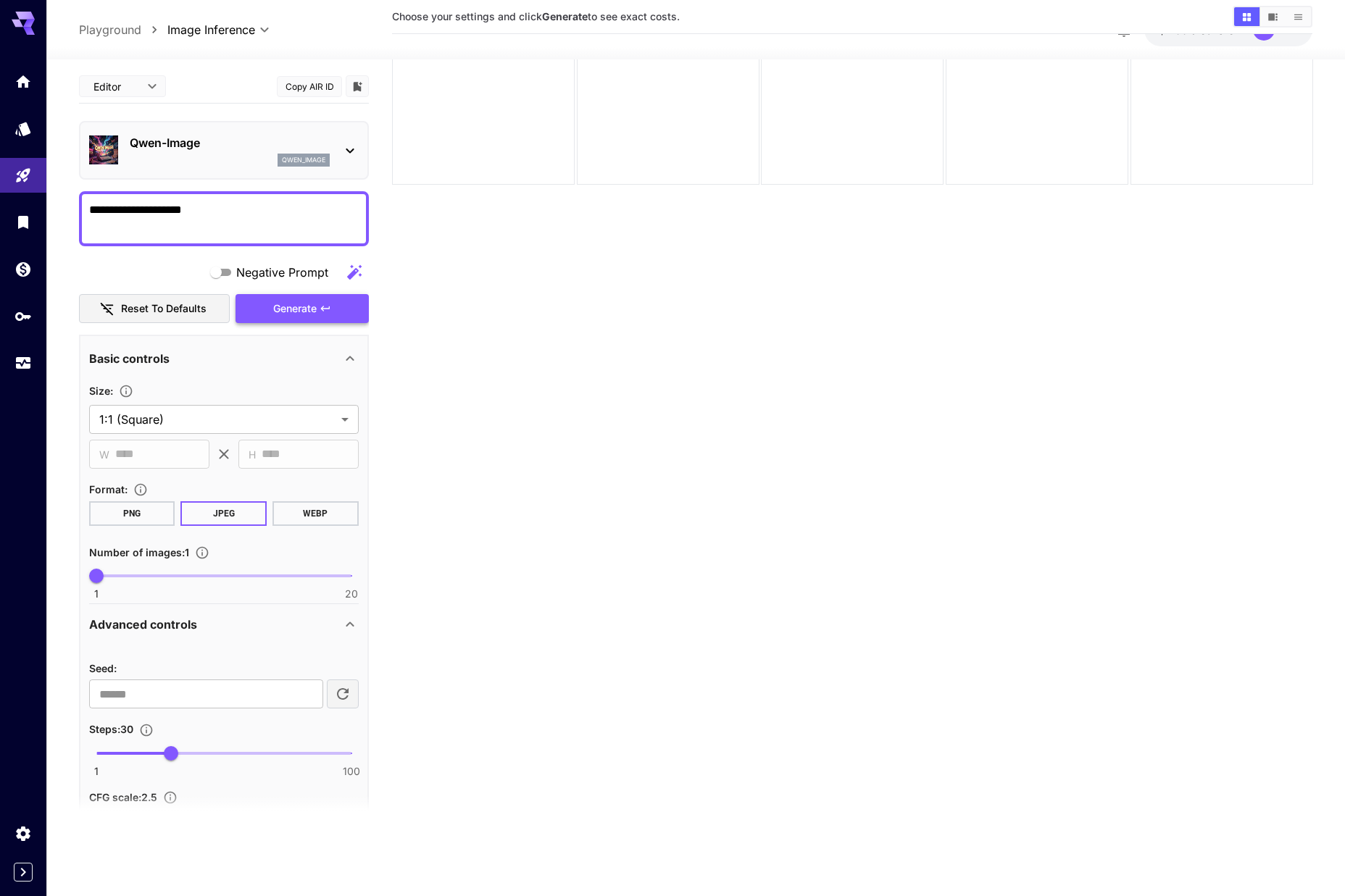
click at [327, 306] on icon "button" at bounding box center [326, 309] width 12 height 12
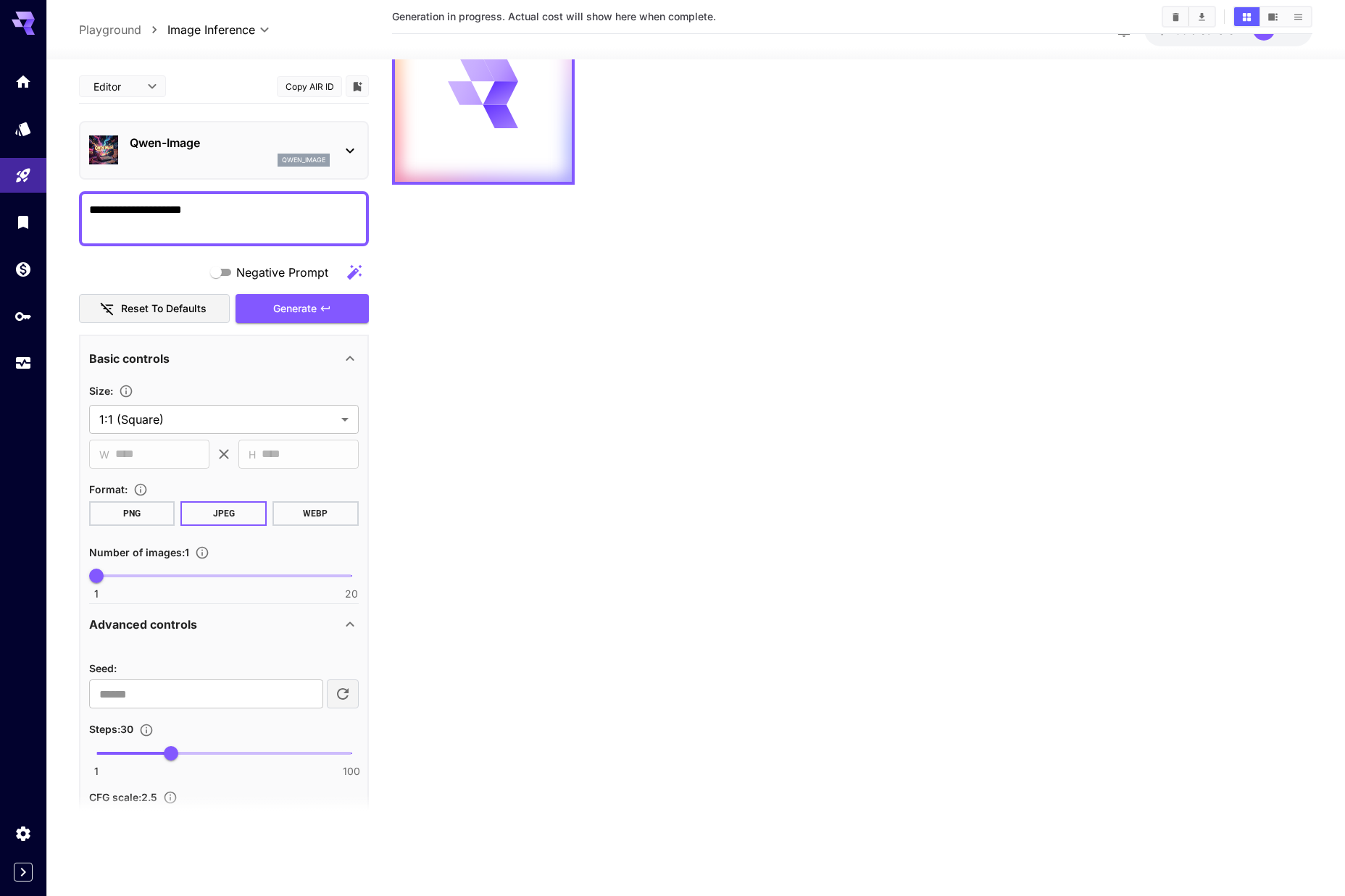
scroll to position [0, 0]
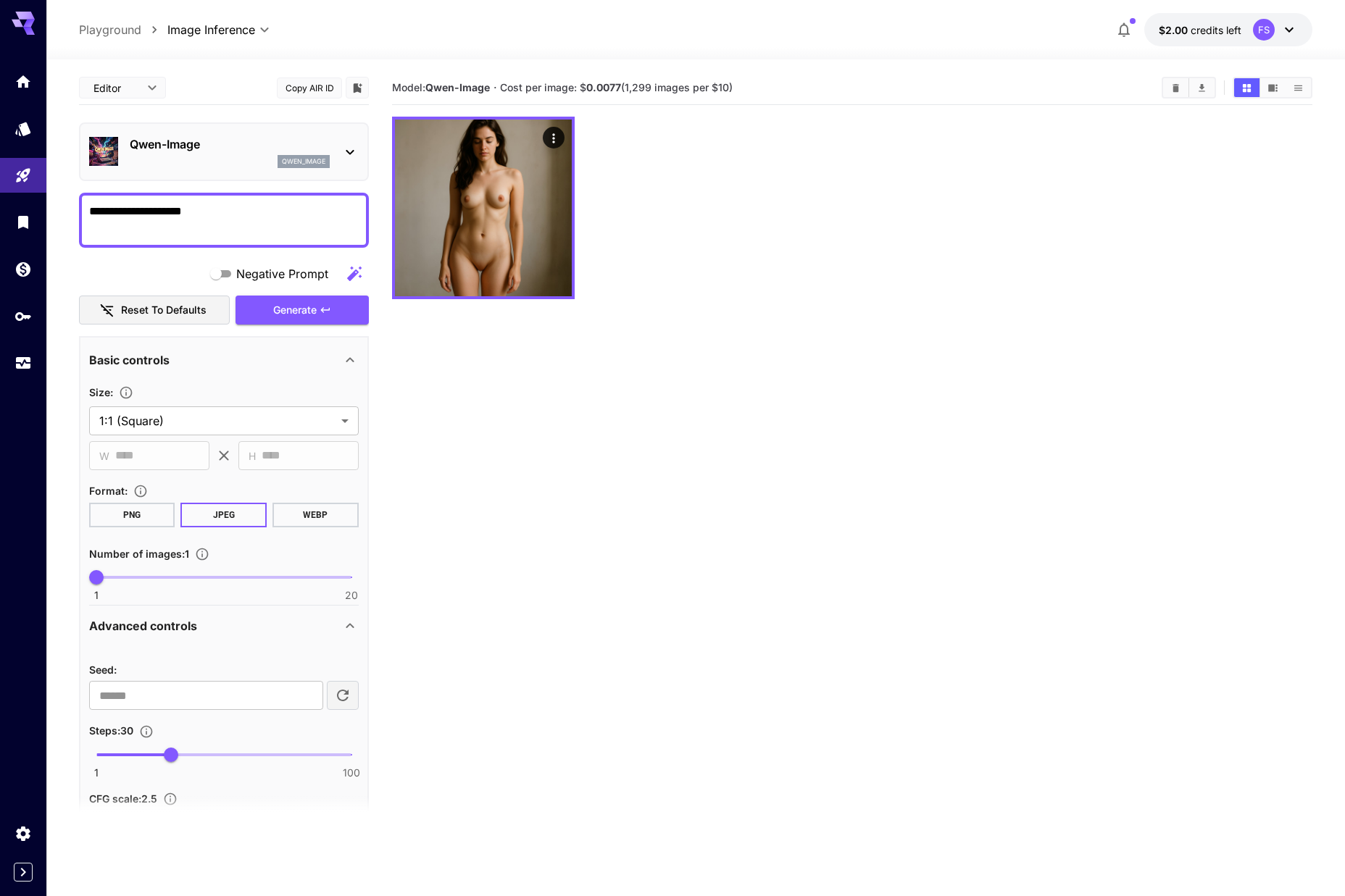
click at [237, 211] on textarea "**********" at bounding box center [224, 219] width 270 height 35
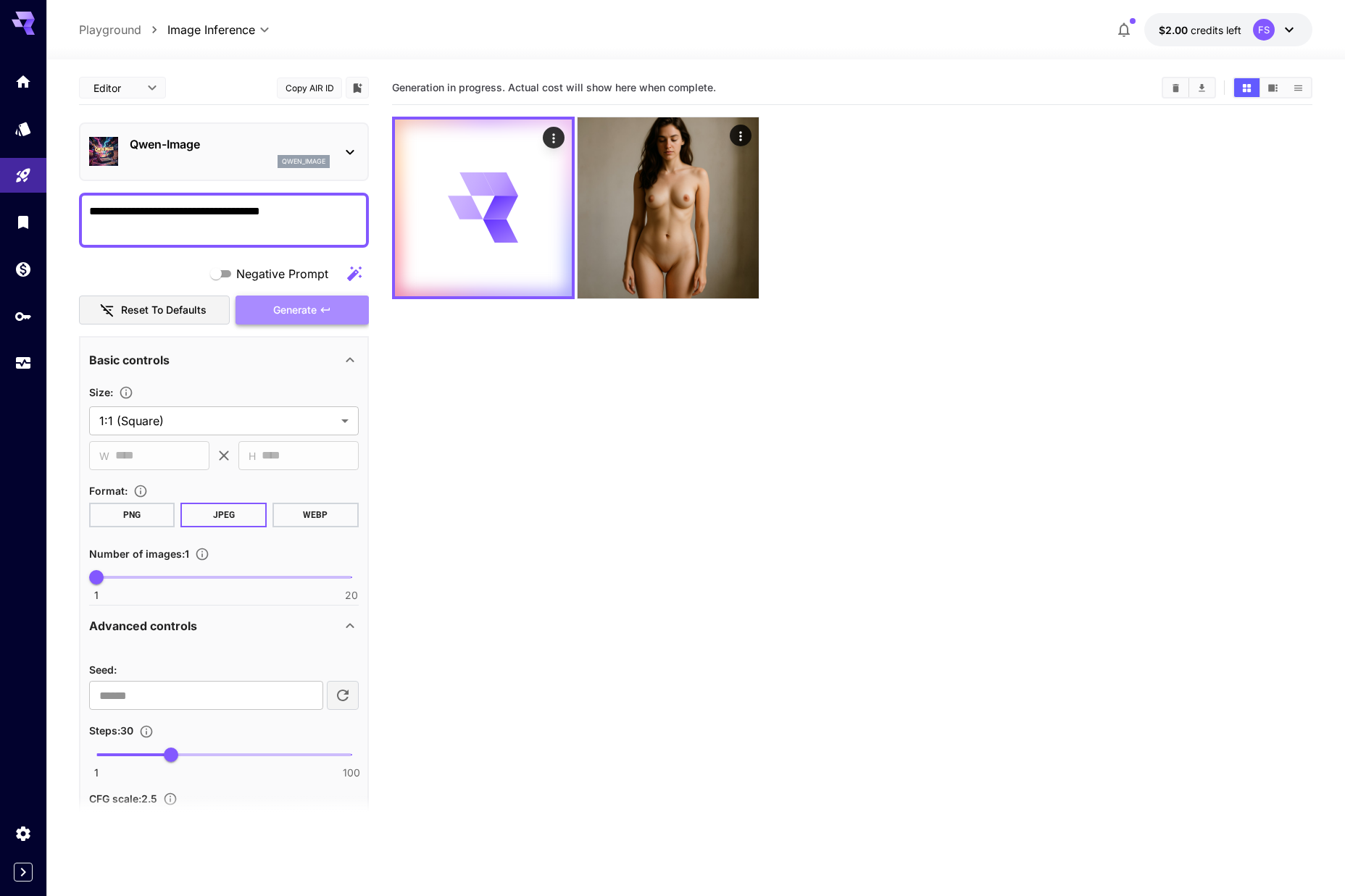
click at [292, 321] on button "Generate" at bounding box center [302, 311] width 133 height 30
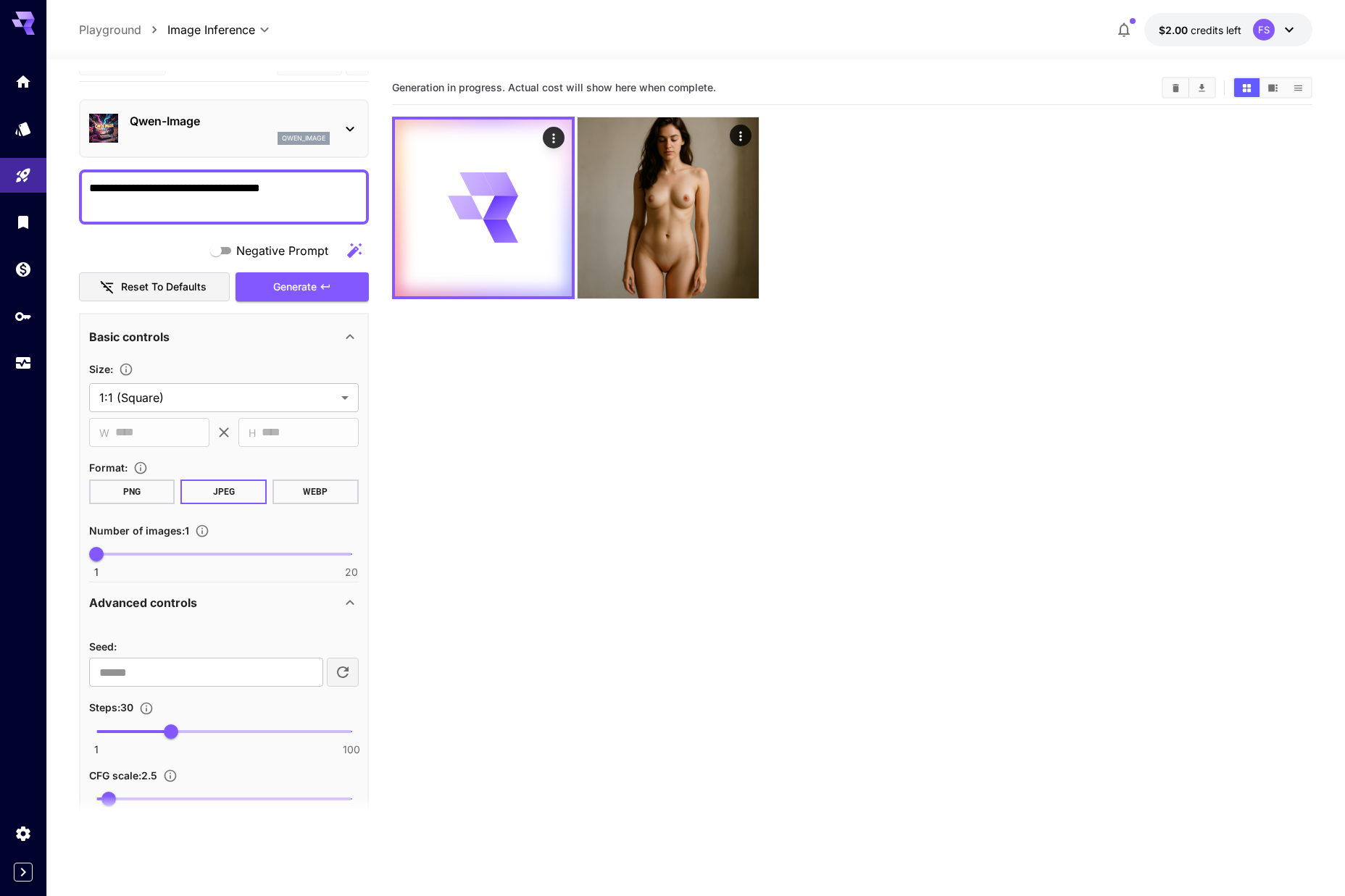
scroll to position [27, 0]
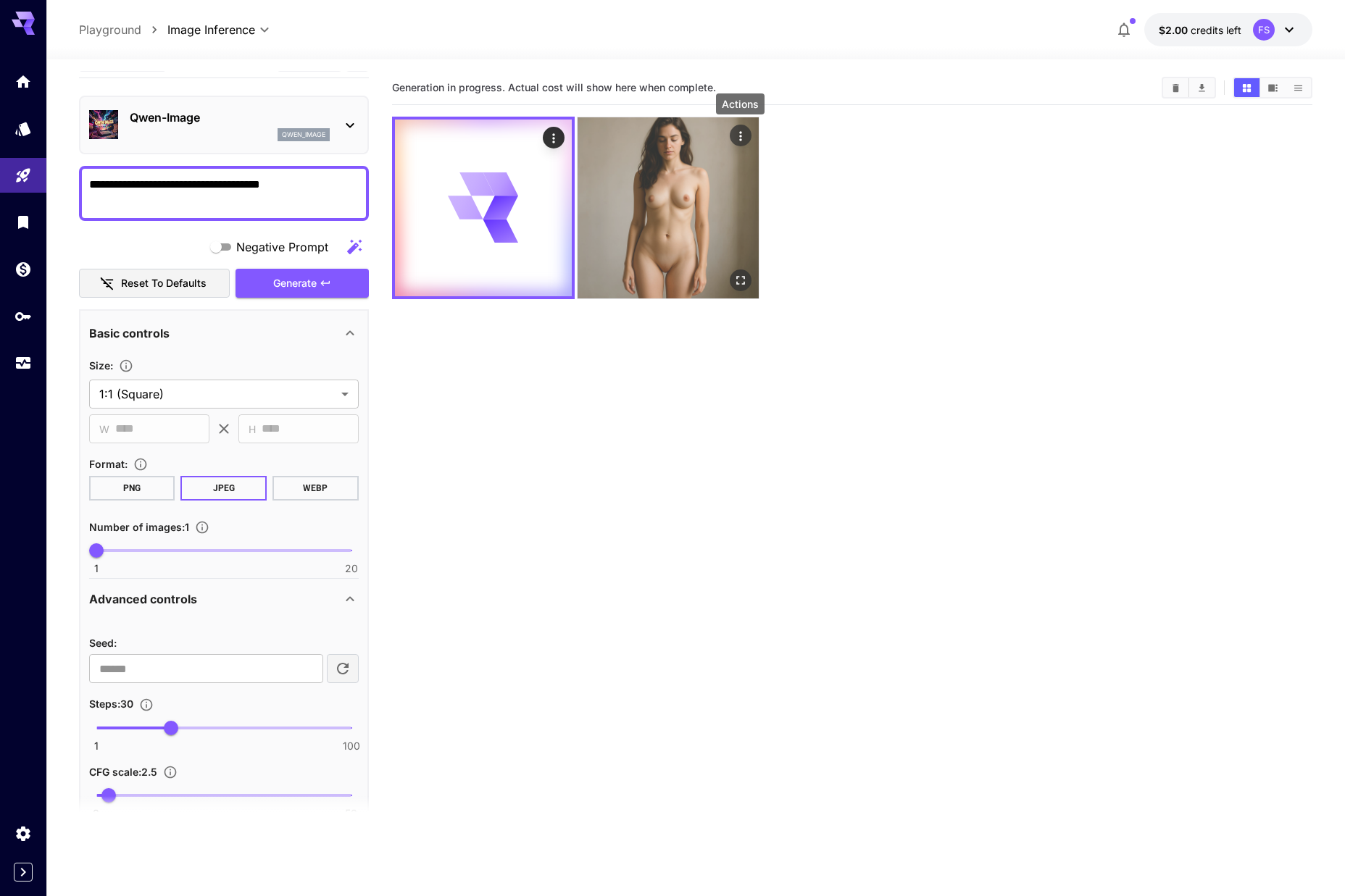
click at [745, 138] on icon "Actions" at bounding box center [740, 136] width 15 height 15
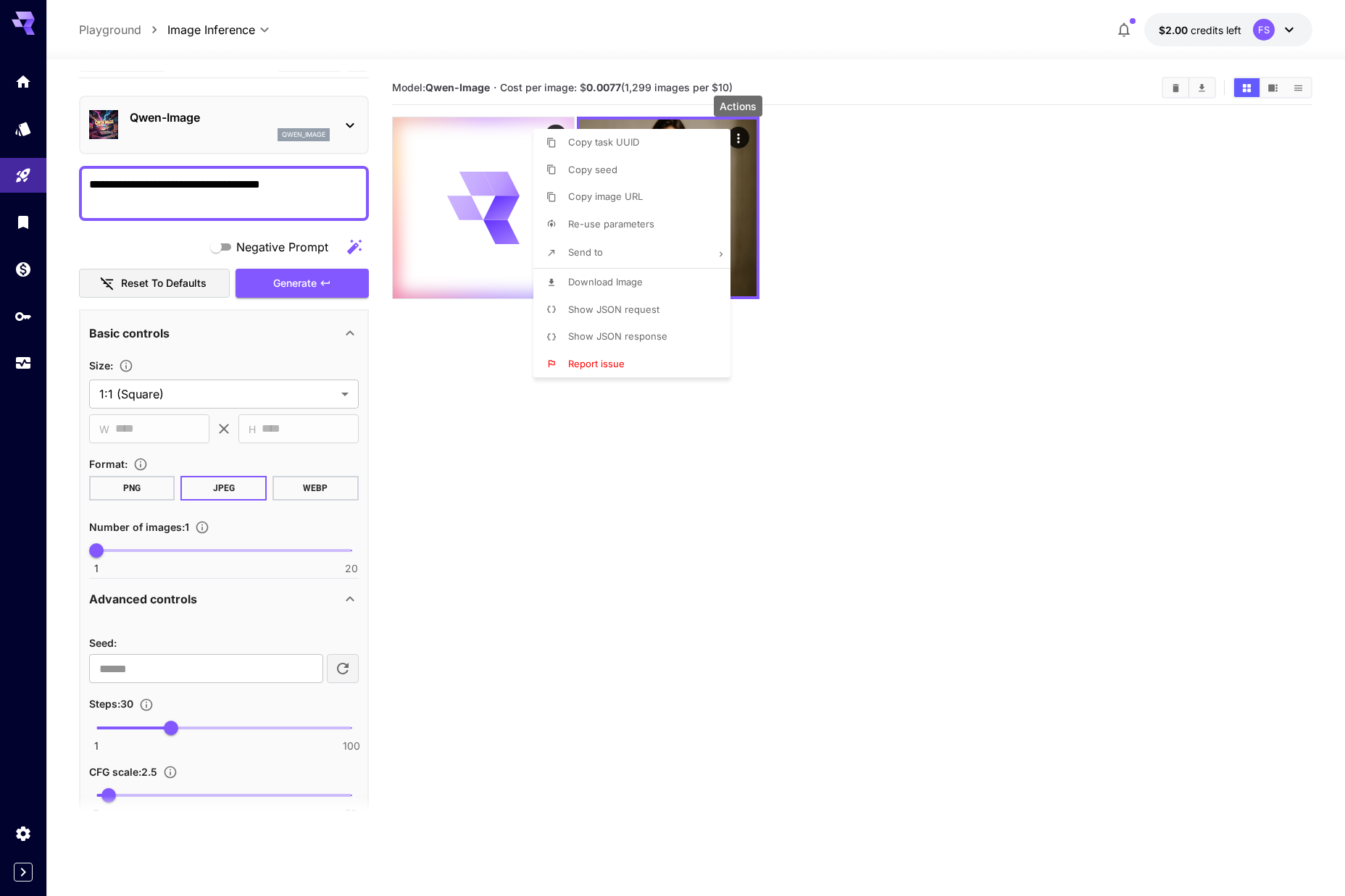
click at [652, 308] on span "Show JSON request" at bounding box center [614, 310] width 91 height 12
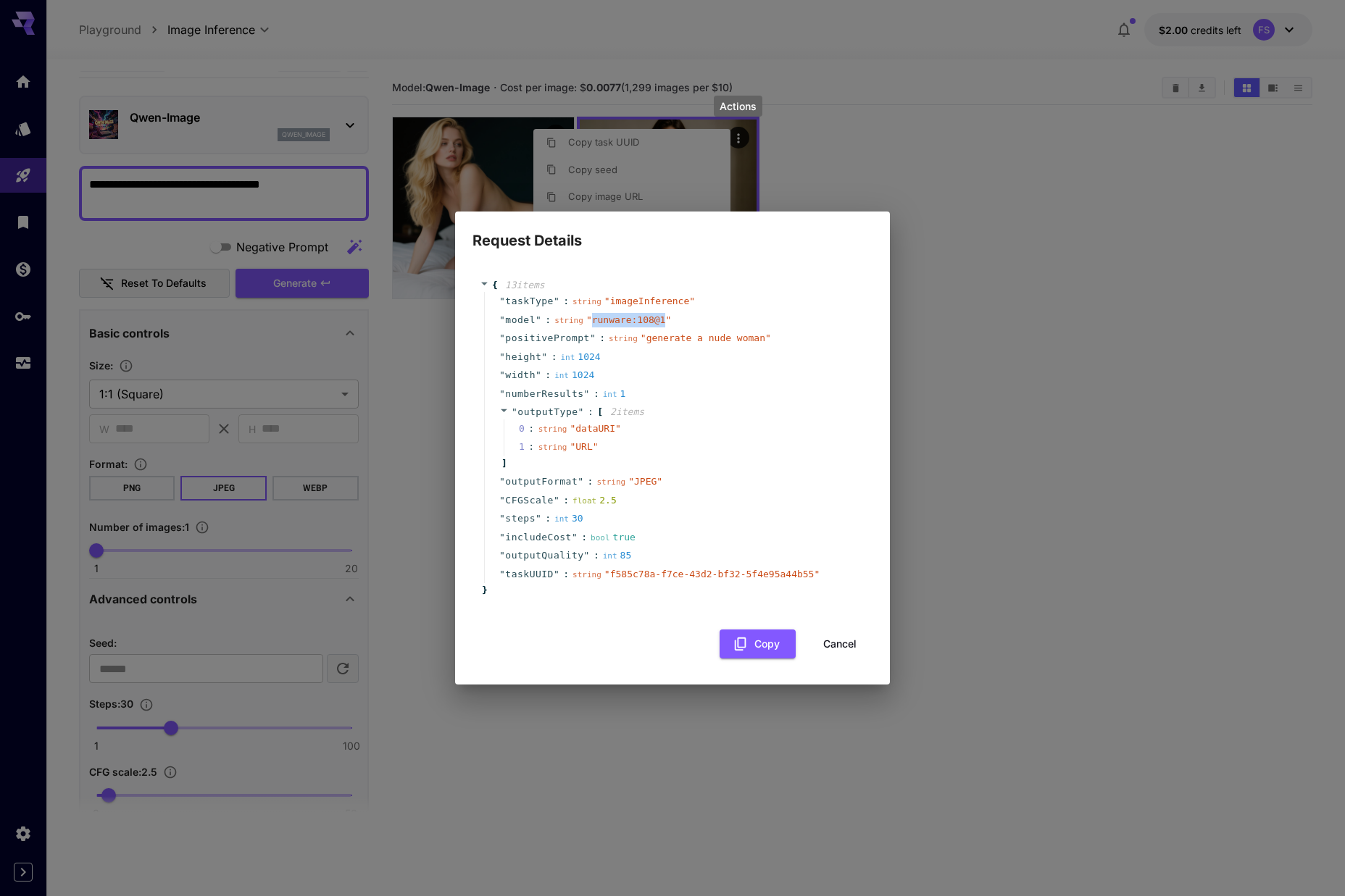
drag, startPoint x: 668, startPoint y: 323, endPoint x: 594, endPoint y: 322, distance: 74.0
click at [594, 322] on span "" runware:108@1 "" at bounding box center [628, 320] width 84 height 11
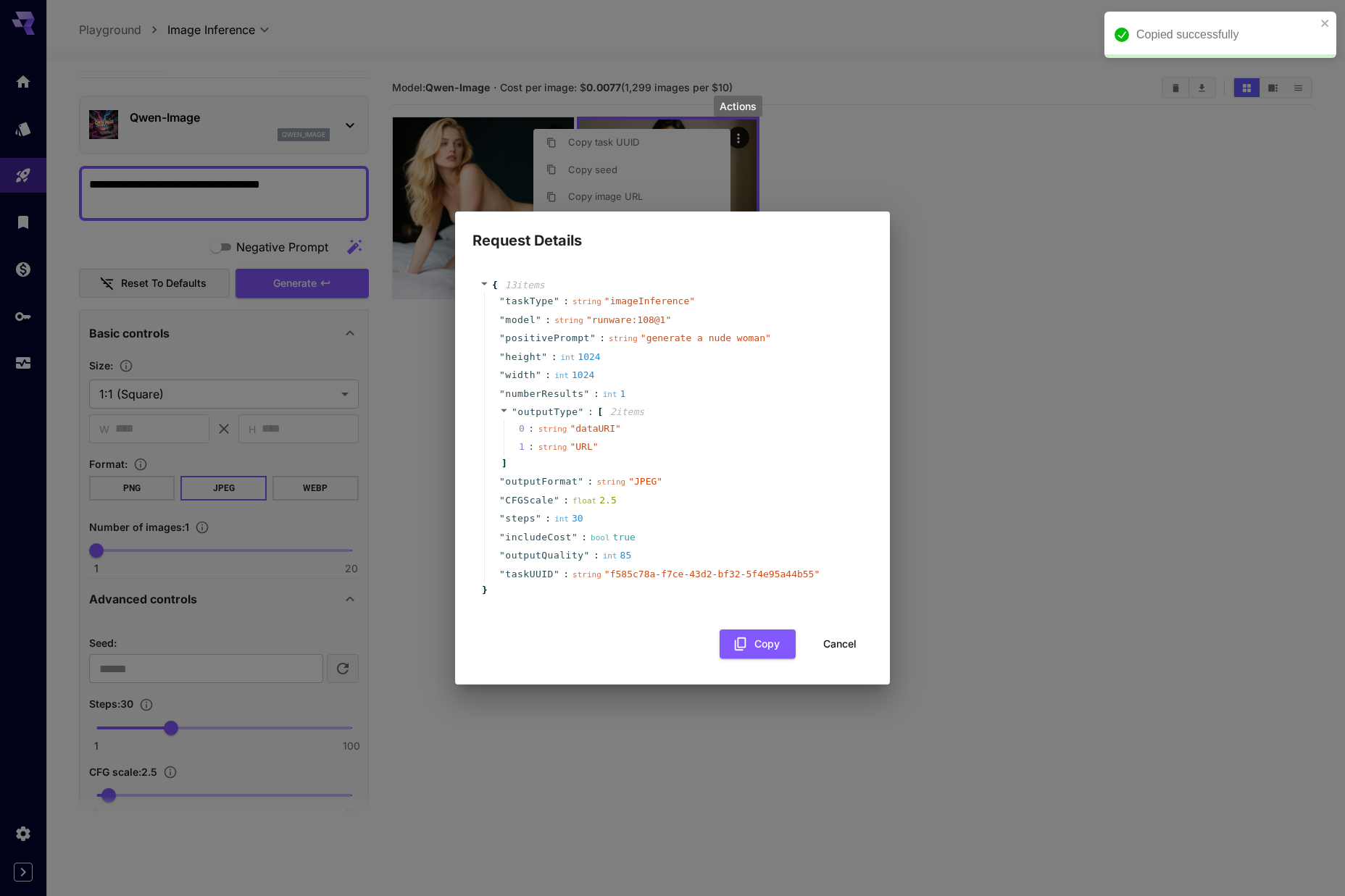
click at [1017, 183] on div "Request Details { 13 item s " taskType " : string " imageInference " " model " …" at bounding box center [672, 448] width 1345 height 896
click at [848, 186] on div "Request Details { 13 item s " taskType " : string " imageInference " " model " …" at bounding box center [672, 448] width 1345 height 896
click at [762, 157] on div "Request Details { 13 item s " taskType " : string " imageInference " " model " …" at bounding box center [672, 448] width 1345 height 896
click at [846, 637] on button "Cancel" at bounding box center [841, 645] width 66 height 30
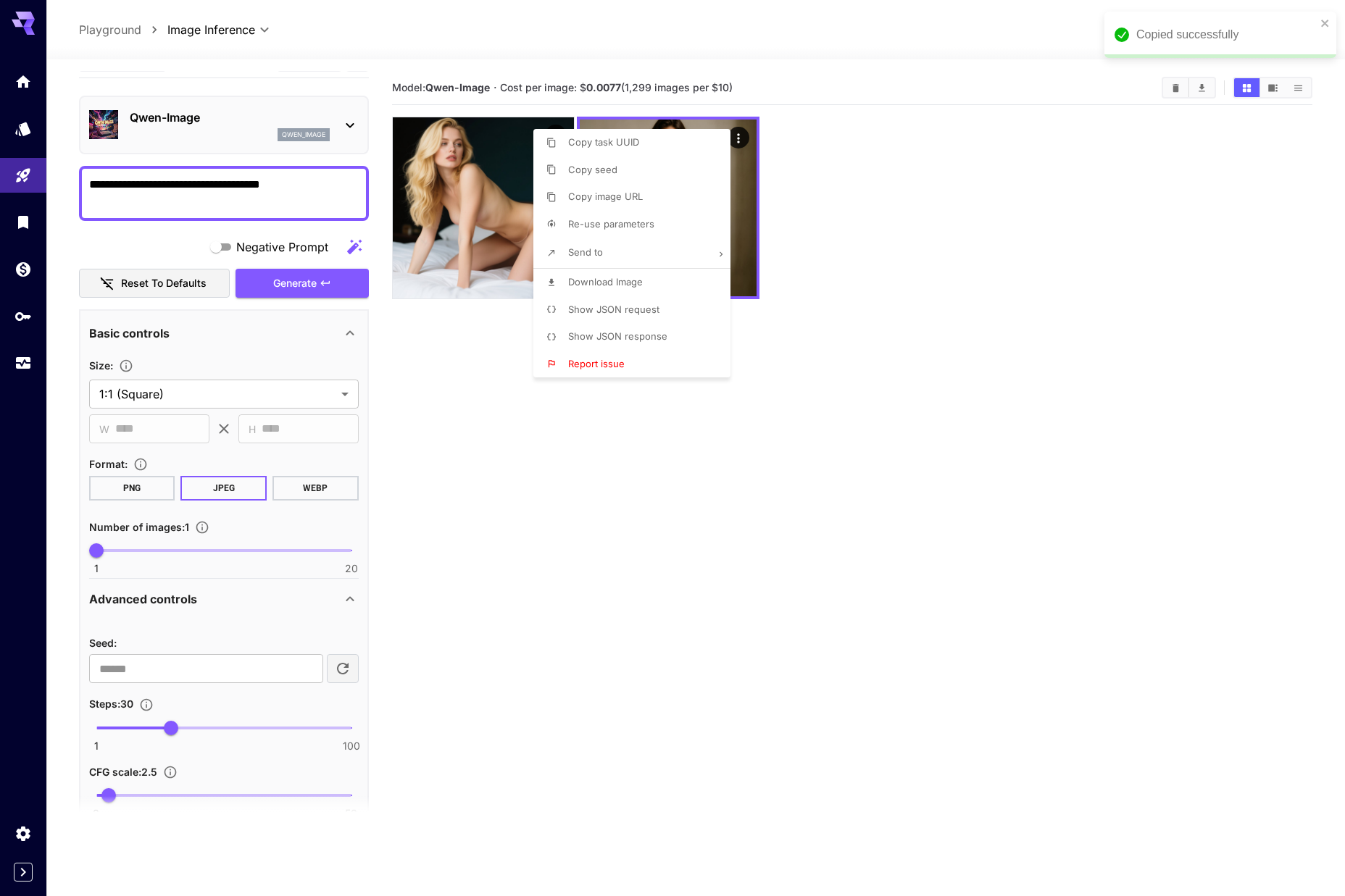
click at [940, 341] on div at bounding box center [672, 448] width 1345 height 896
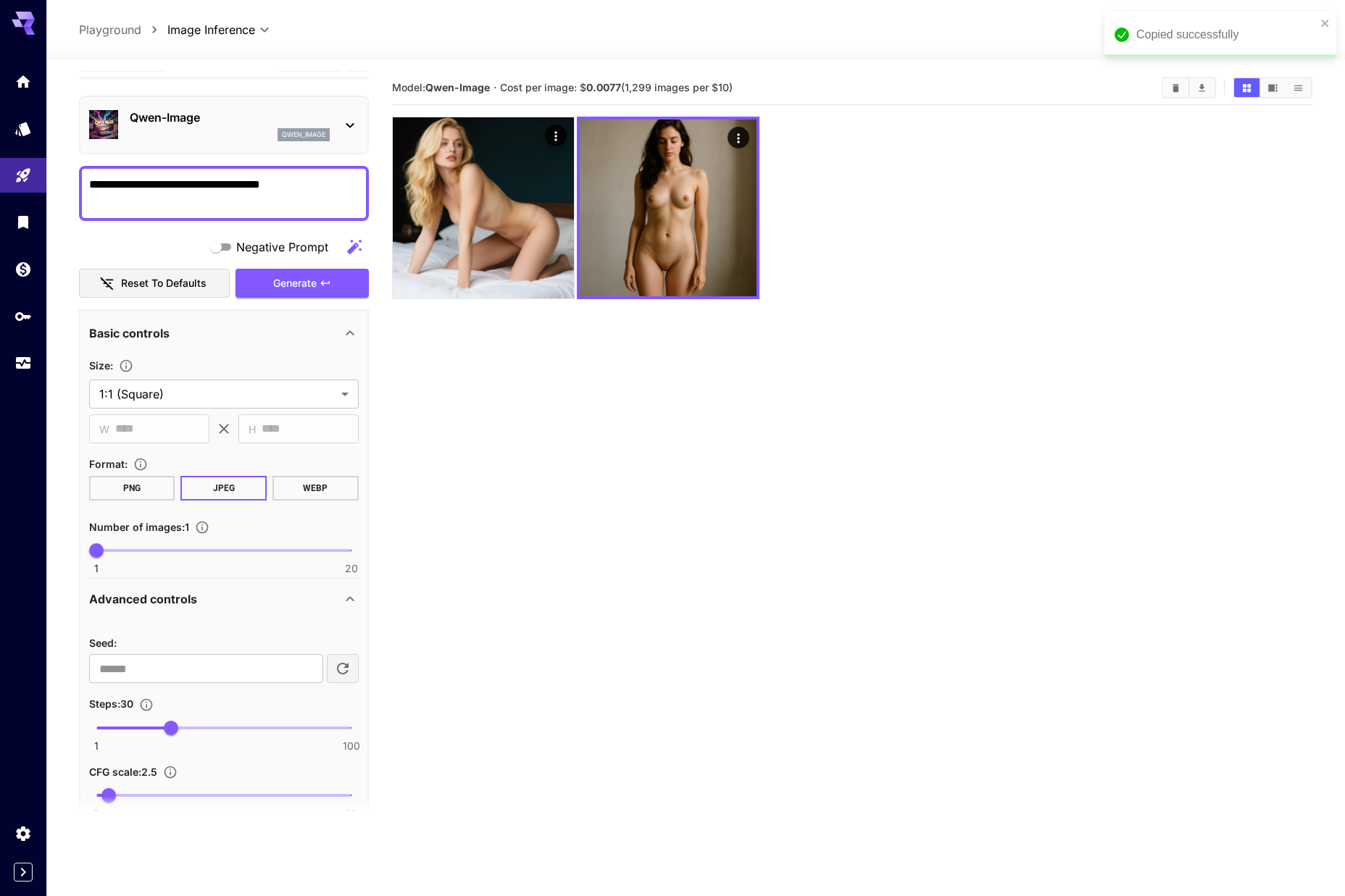
click at [327, 184] on textarea "**********" at bounding box center [224, 192] width 270 height 35
type textarea "**********"
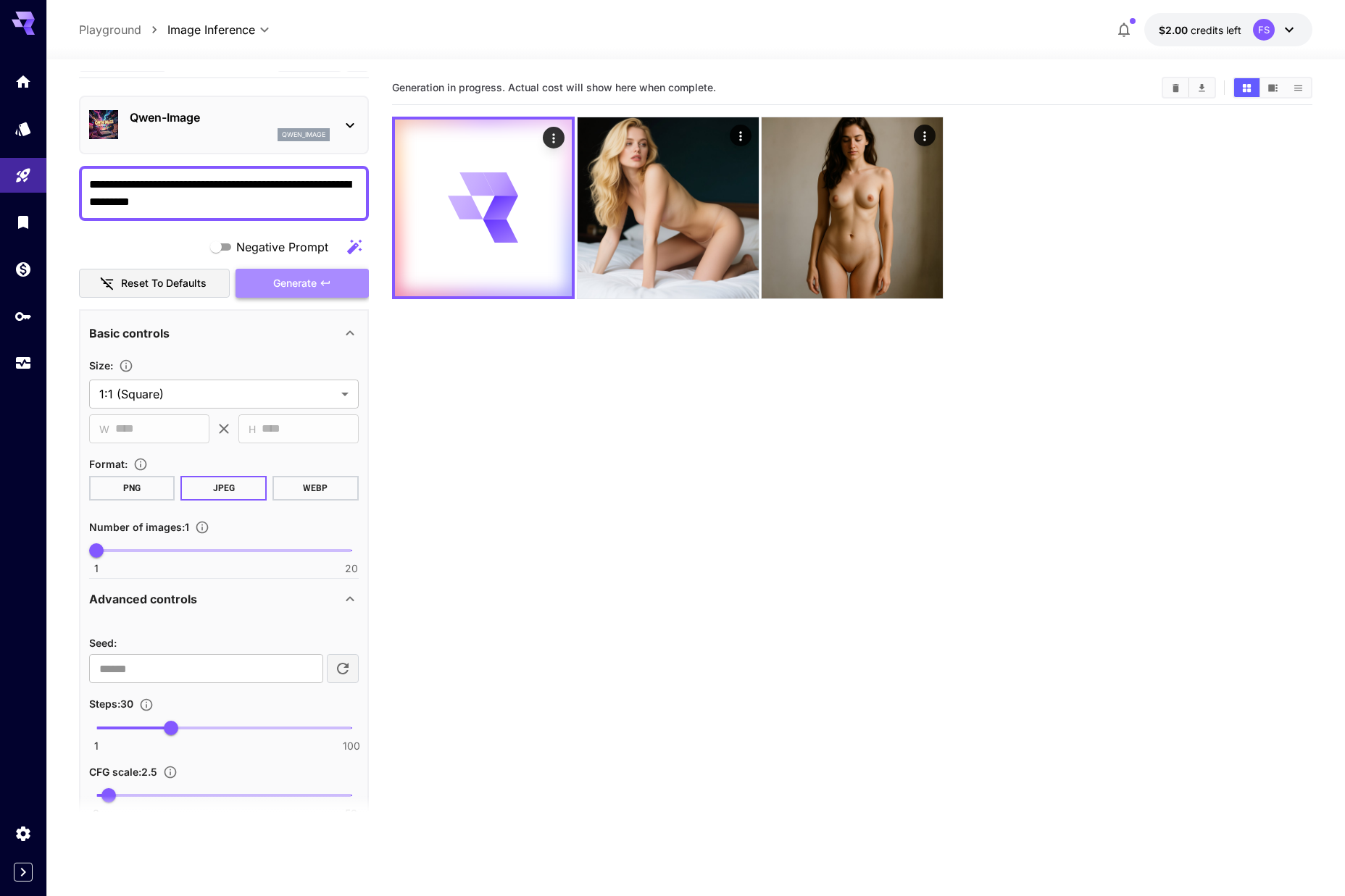
click at [311, 290] on span "Generate" at bounding box center [295, 284] width 44 height 18
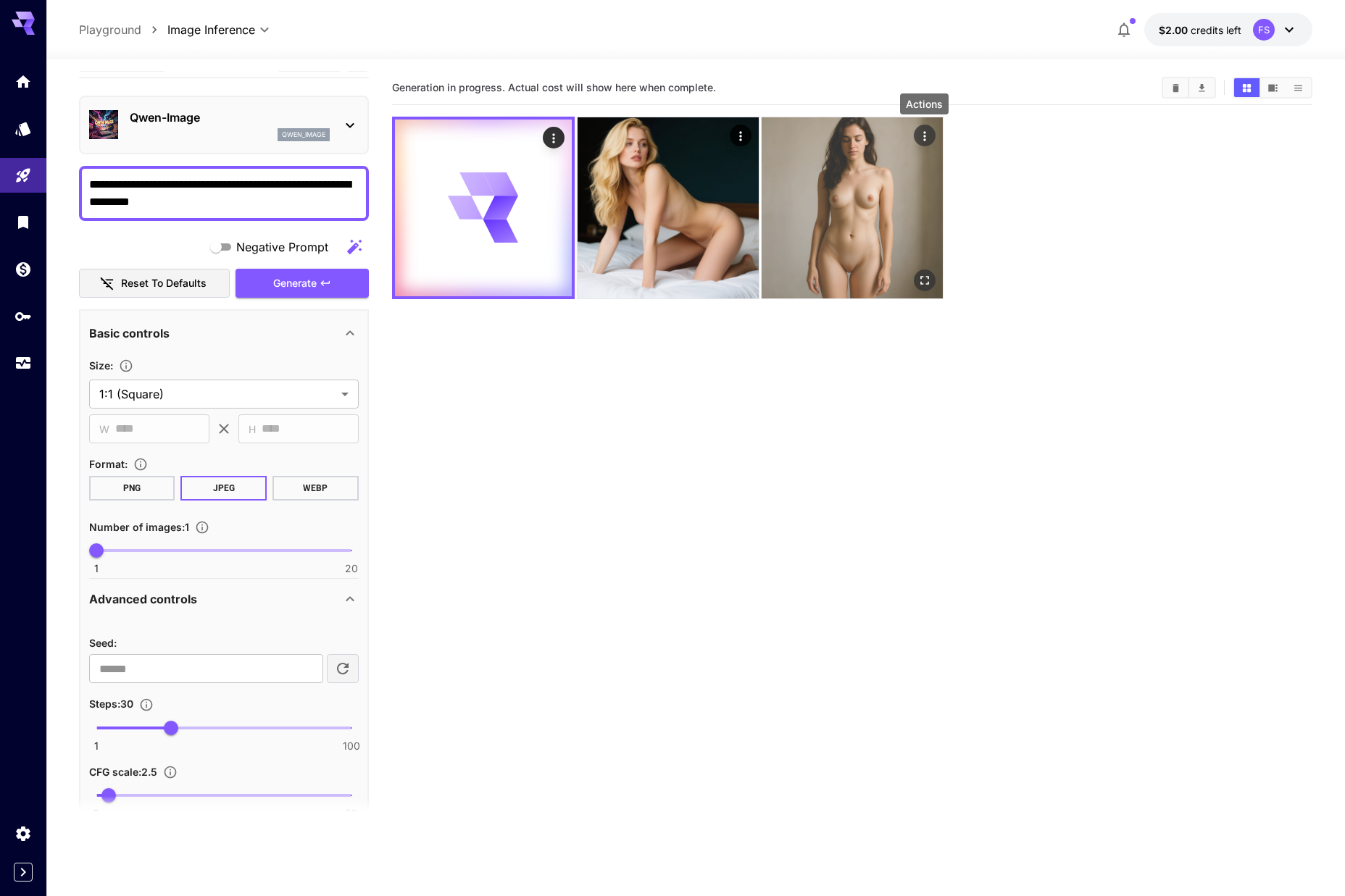
click at [928, 136] on icon "Actions" at bounding box center [925, 136] width 15 height 15
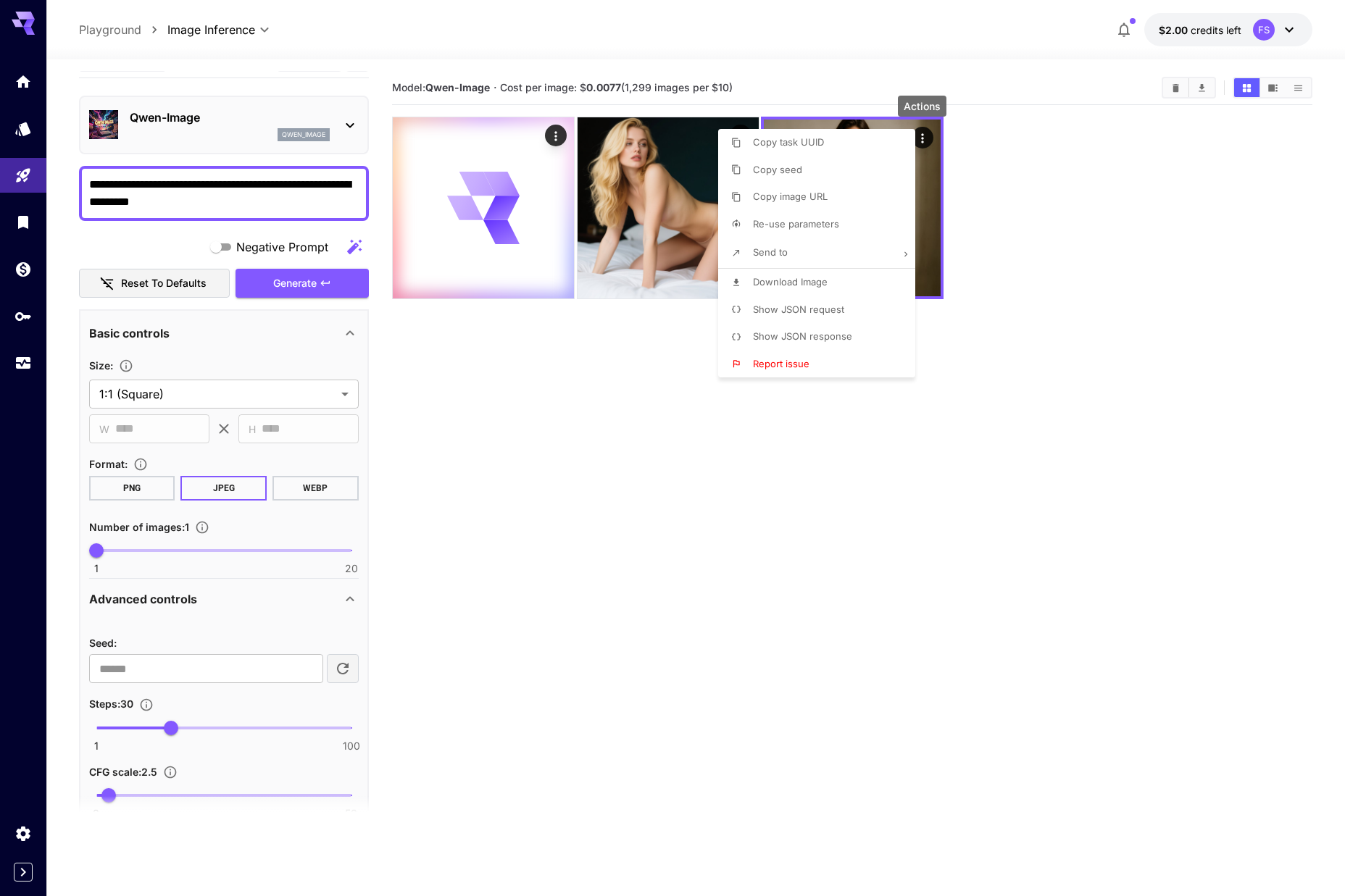
click at [1033, 205] on div at bounding box center [672, 448] width 1345 height 896
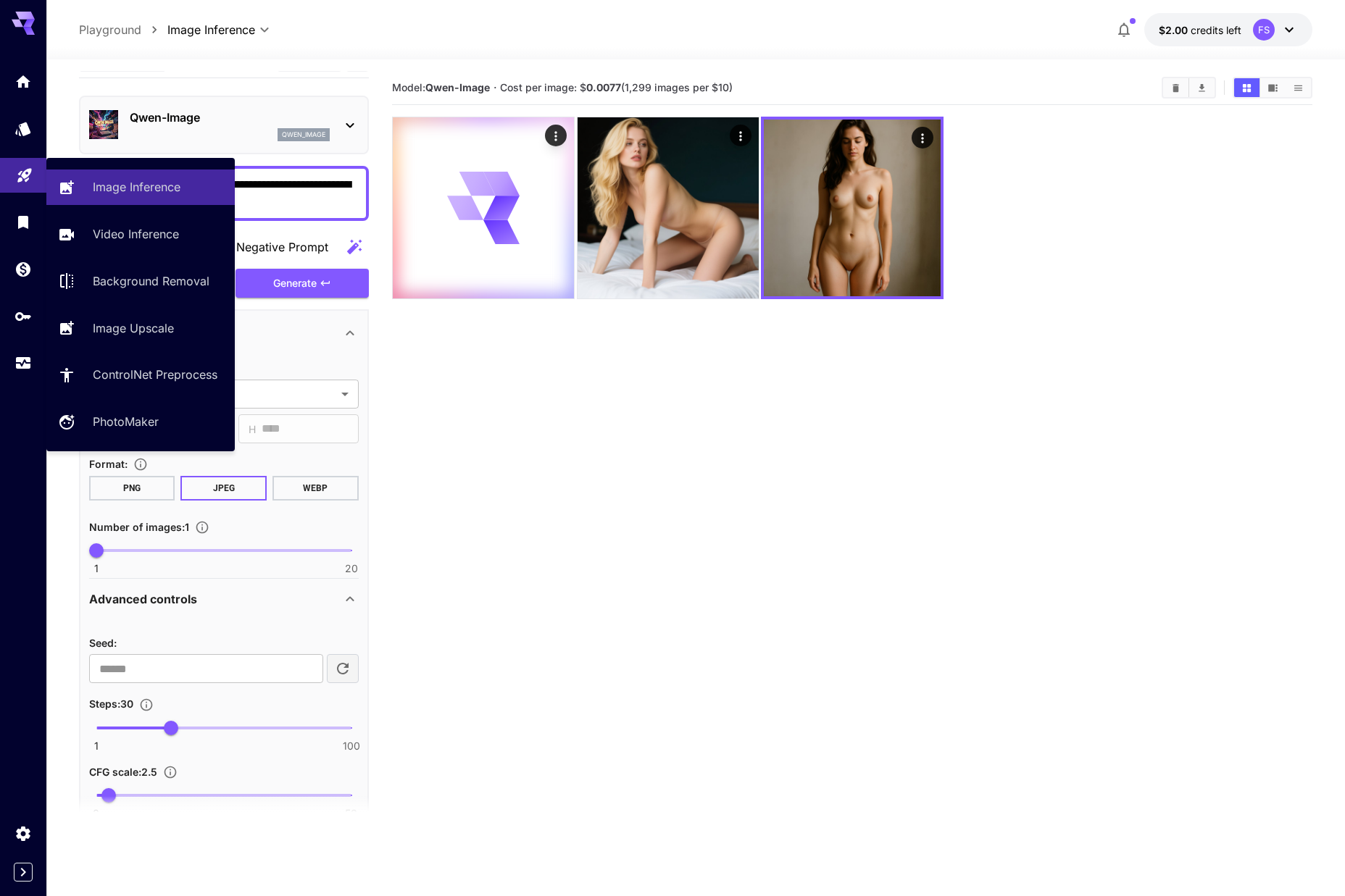
click at [31, 180] on icon "Playground" at bounding box center [25, 172] width 18 height 18
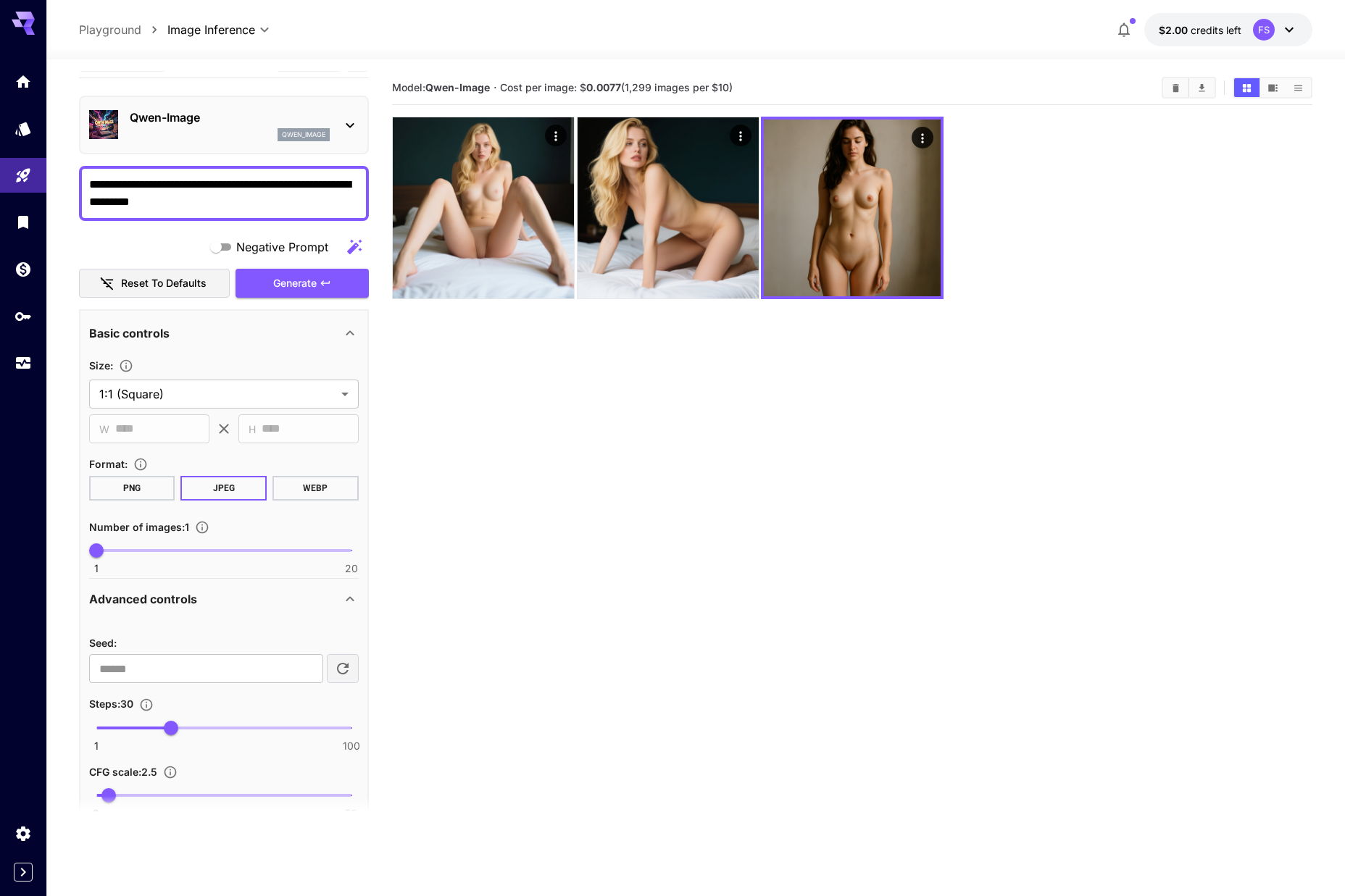
click at [284, 203] on textarea "**********" at bounding box center [224, 192] width 270 height 35
type textarea "**********"
click at [315, 292] on button "Generate" at bounding box center [302, 284] width 133 height 30
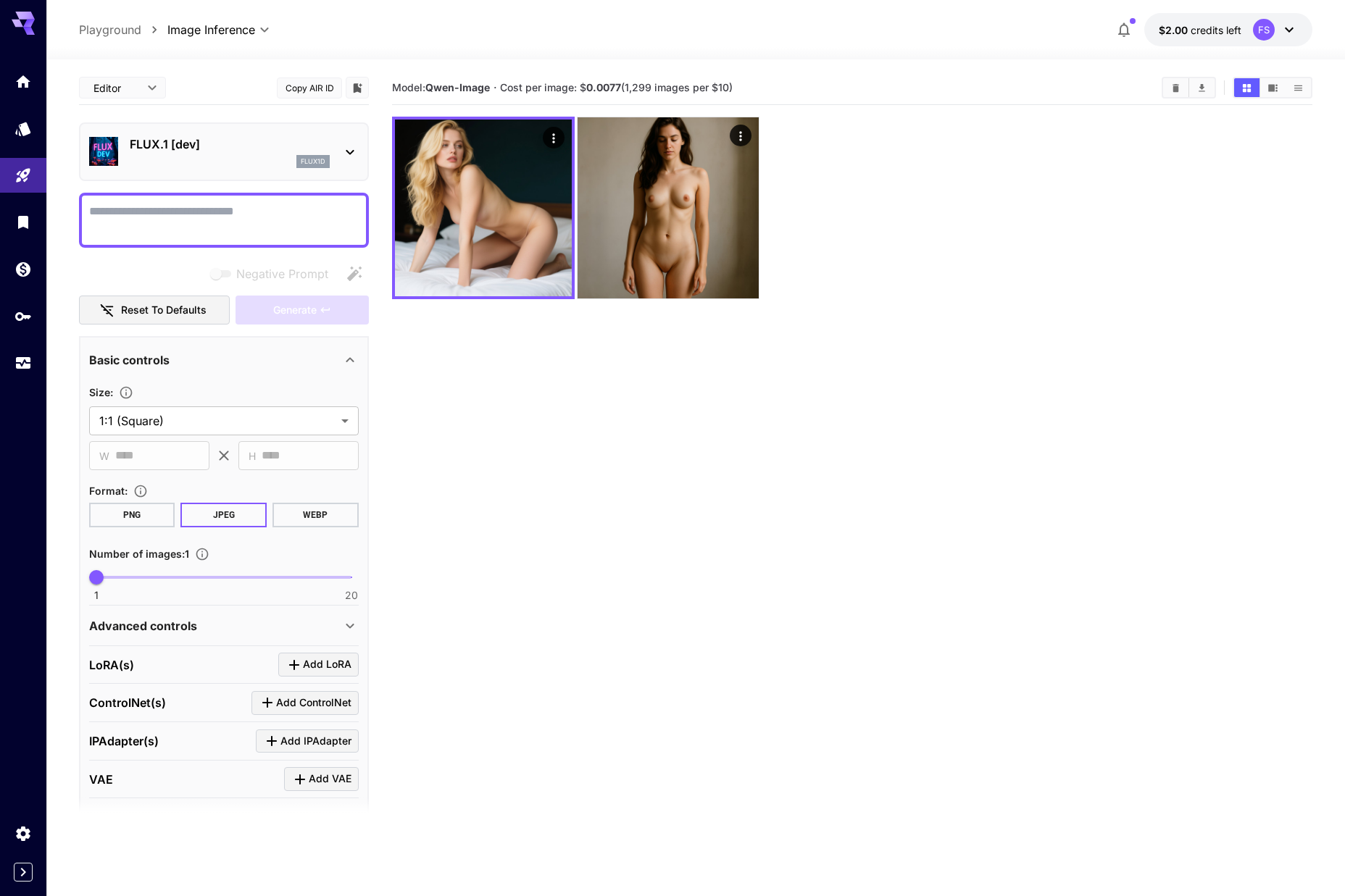
click at [125, 86] on body "**********" at bounding box center [672, 505] width 1345 height 1011
click at [312, 45] on div at bounding box center [672, 448] width 1345 height 896
